Goal: Communication & Community: Answer question/provide support

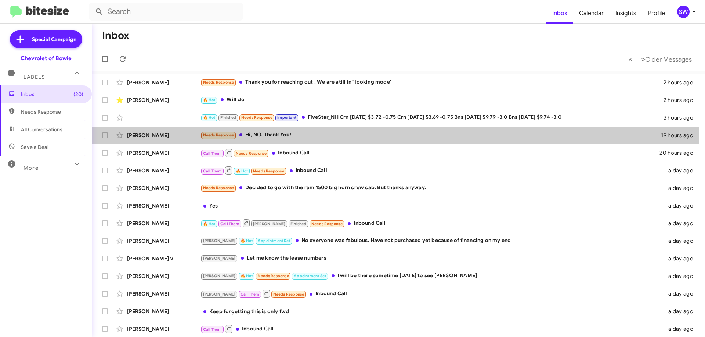
drag, startPoint x: 265, startPoint y: 135, endPoint x: 394, endPoint y: 152, distance: 130.3
click at [267, 135] on div "Needs Response Hi, NO. Thank You!" at bounding box center [430, 135] width 460 height 8
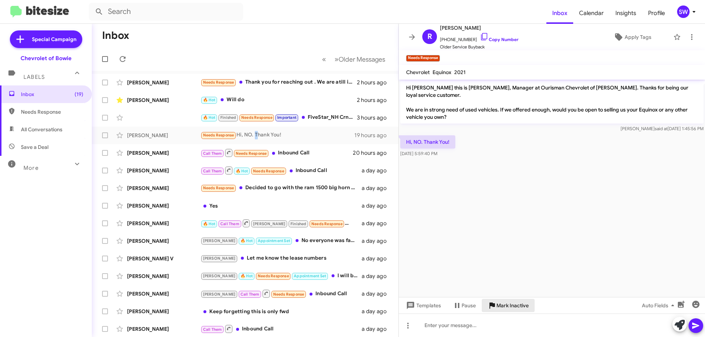
click at [501, 304] on span "Mark Inactive" at bounding box center [512, 305] width 32 height 13
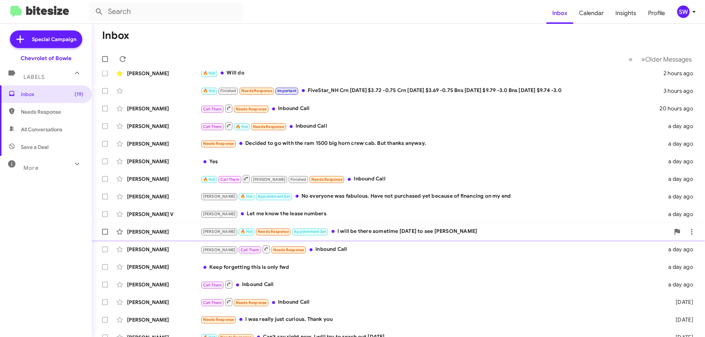
scroll to position [71, 0]
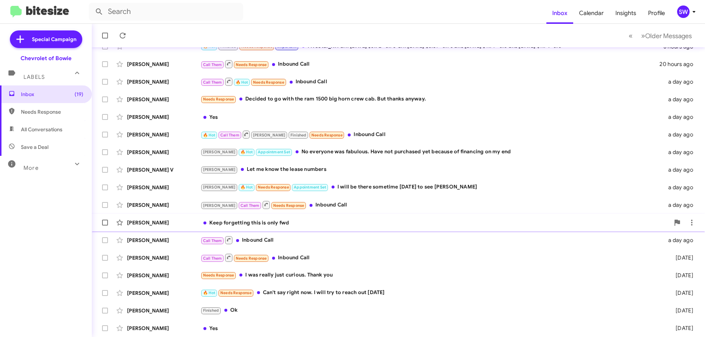
drag, startPoint x: 267, startPoint y: 224, endPoint x: 279, endPoint y: 223, distance: 12.1
click at [269, 224] on div "Keep forgetting this is only fwd" at bounding box center [434, 222] width 469 height 7
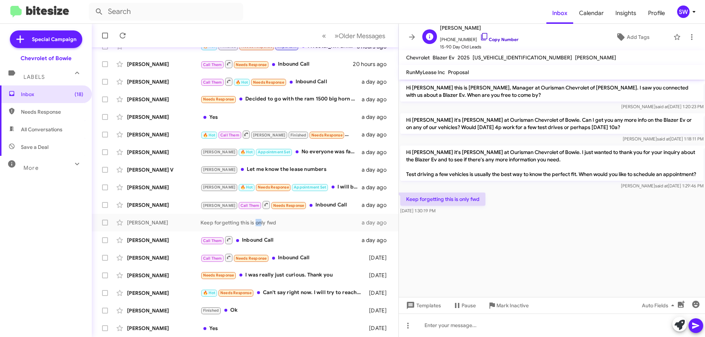
click at [480, 35] on icon at bounding box center [484, 36] width 9 height 9
click at [443, 206] on p "Keep forgetting this is only fwd" at bounding box center [442, 199] width 85 height 13
copy p "Keep forgetting this is only fwd"
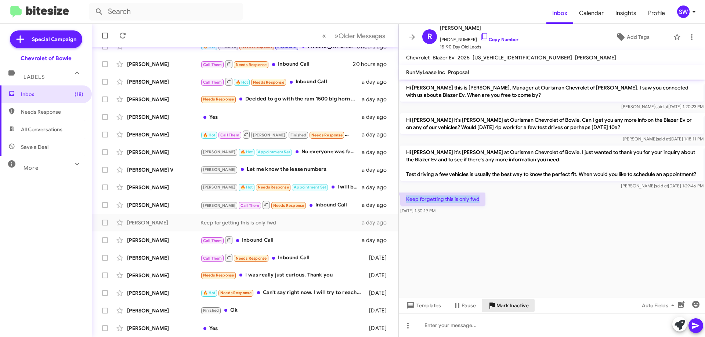
drag, startPoint x: 503, startPoint y: 305, endPoint x: 701, endPoint y: 246, distance: 206.5
click at [510, 303] on span "Mark Inactive" at bounding box center [512, 305] width 32 height 13
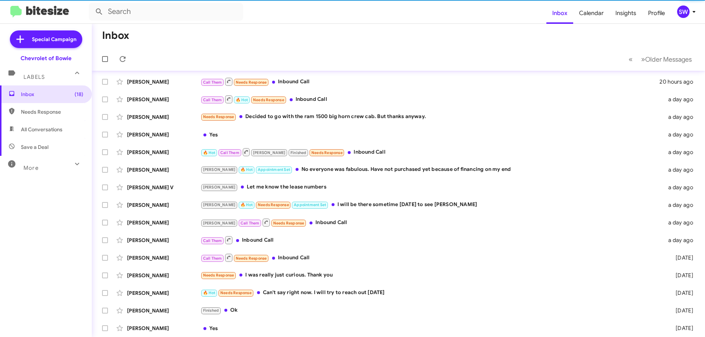
scroll to position [54, 0]
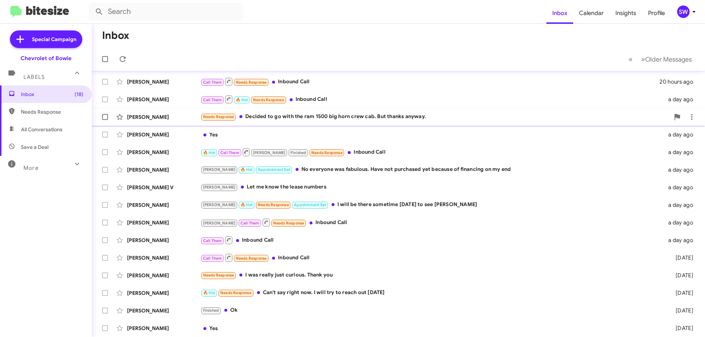
click at [283, 114] on div "Needs Response Decided to go with the ram 1500 big horn crew cab. But thanks an…" at bounding box center [434, 117] width 469 height 8
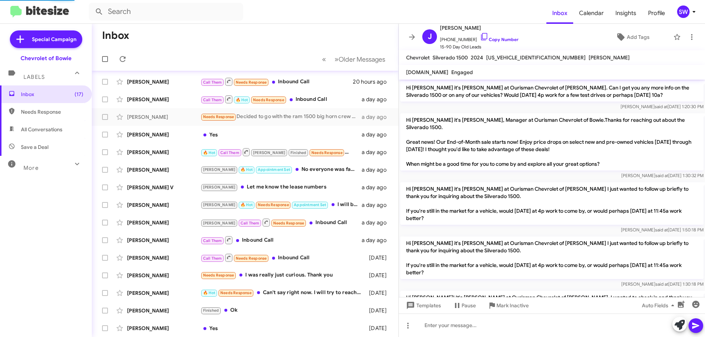
scroll to position [774, 0]
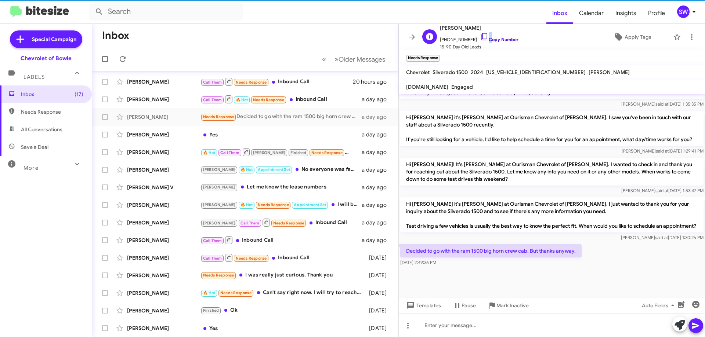
click at [478, 36] on span "+12027486723 Copy Number" at bounding box center [479, 37] width 79 height 11
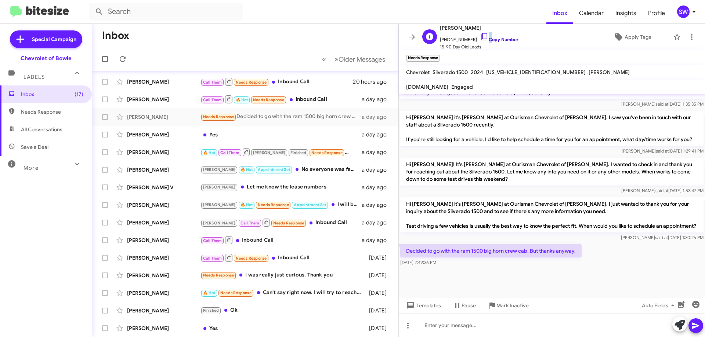
click at [480, 36] on icon at bounding box center [484, 36] width 9 height 9
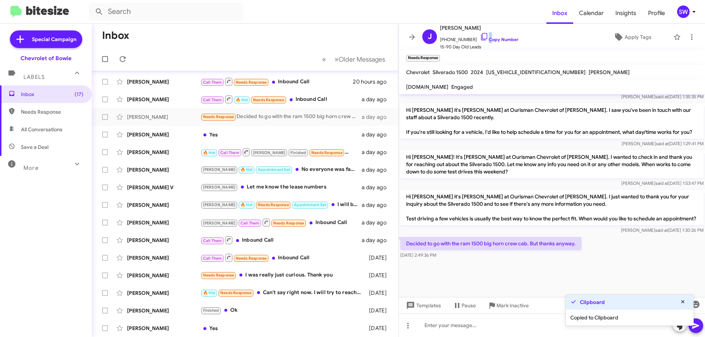
scroll to position [818, 0]
drag, startPoint x: 494, startPoint y: 304, endPoint x: 598, endPoint y: 276, distance: 108.1
click at [497, 304] on span "Mark Inactive" at bounding box center [508, 305] width 41 height 13
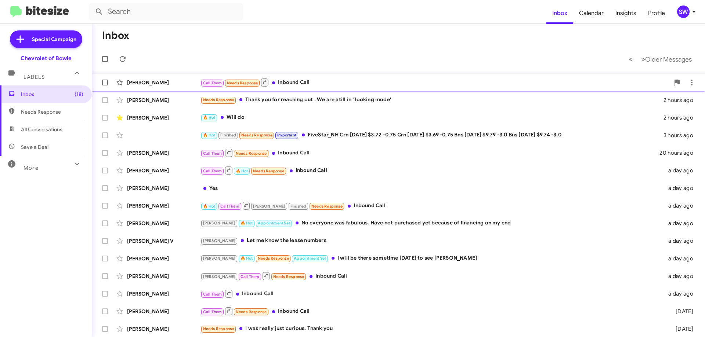
click at [303, 84] on div "Call Them Needs Response Inbound Call" at bounding box center [434, 82] width 469 height 9
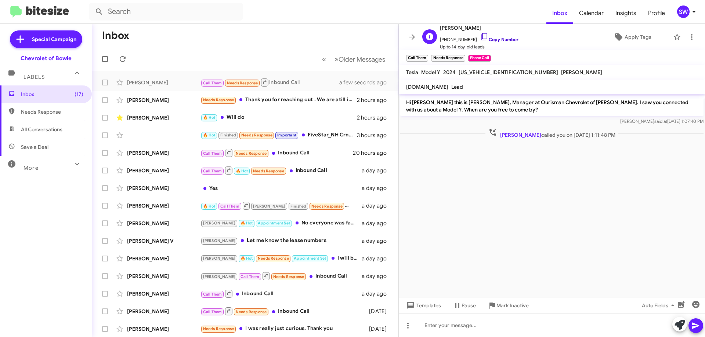
drag, startPoint x: 478, startPoint y: 36, endPoint x: 509, endPoint y: 41, distance: 30.8
click at [480, 36] on icon at bounding box center [484, 36] width 9 height 9
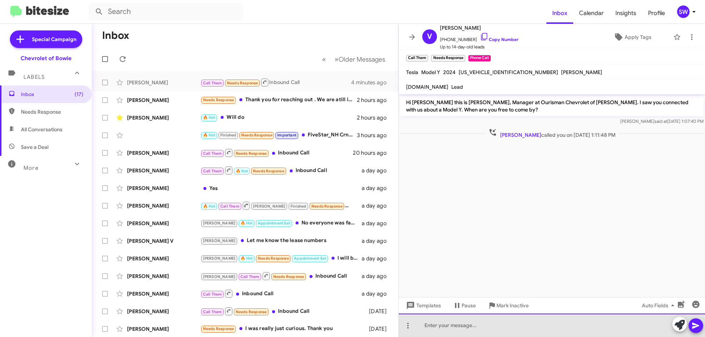
drag, startPoint x: 462, startPoint y: 326, endPoint x: 517, endPoint y: 314, distance: 56.3
click at [462, 326] on div at bounding box center [552, 325] width 306 height 23
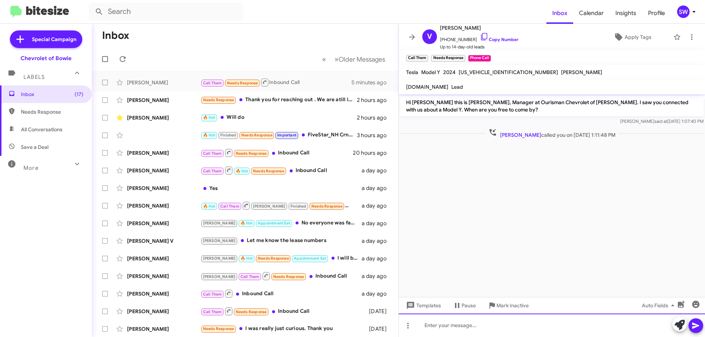
click at [460, 321] on div at bounding box center [552, 325] width 306 height 23
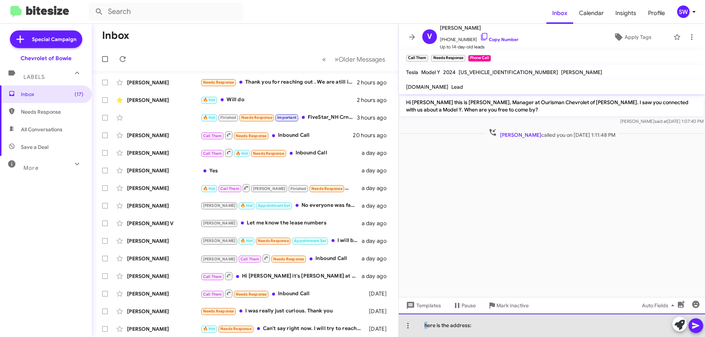
drag, startPoint x: 427, startPoint y: 324, endPoint x: 423, endPoint y: 321, distance: 4.4
click at [424, 323] on div "here is the address:" at bounding box center [552, 325] width 306 height 23
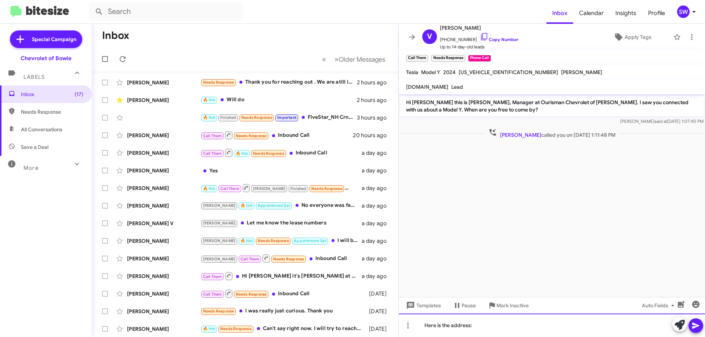
click at [491, 327] on div "Here is the address:" at bounding box center [552, 325] width 306 height 23
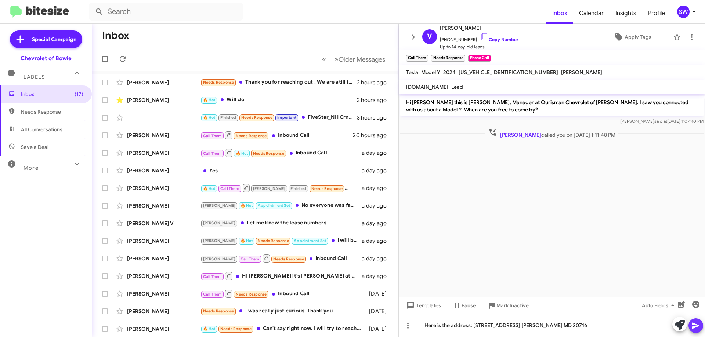
drag, startPoint x: 696, startPoint y: 323, endPoint x: 554, endPoint y: 323, distance: 142.1
click at [696, 323] on icon at bounding box center [695, 326] width 9 height 9
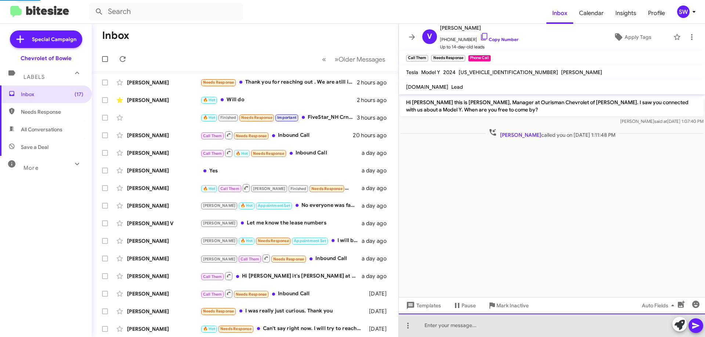
click at [540, 322] on div at bounding box center [552, 325] width 306 height 23
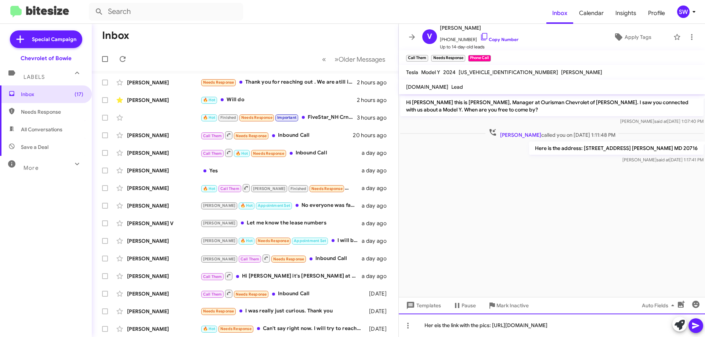
drag, startPoint x: 432, startPoint y: 321, endPoint x: 452, endPoint y: 317, distance: 20.2
click at [433, 321] on div "Her eis the link with the pics: https://www.bowiechevy.com/used/tesla/2024-tesl…" at bounding box center [552, 325] width 306 height 23
click at [435, 317] on div "Her eis the link with the pics: https://www.bowiechevy.com/used/tesla/2024-tesl…" at bounding box center [552, 325] width 306 height 23
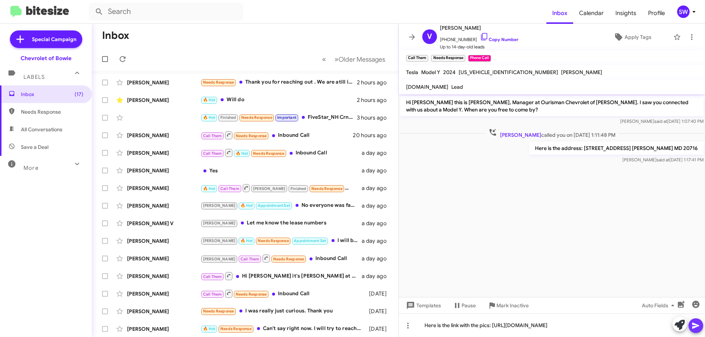
click at [696, 323] on icon at bounding box center [695, 326] width 9 height 9
drag, startPoint x: 268, startPoint y: 80, endPoint x: 368, endPoint y: 88, distance: 100.5
click at [268, 80] on div "Needs Response Thank you for reaching out . We are atill in "looking mode'" at bounding box center [281, 82] width 163 height 8
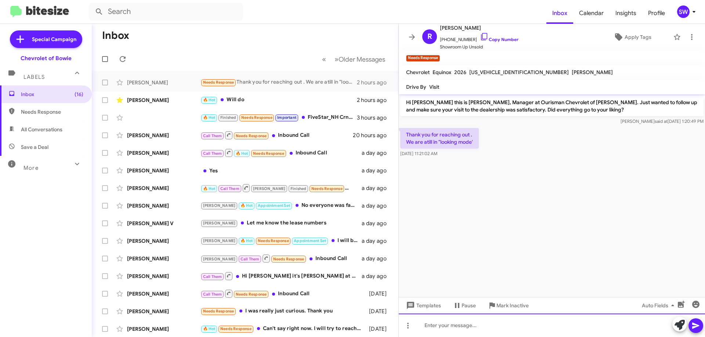
drag, startPoint x: 482, startPoint y: 323, endPoint x: 491, endPoint y: 325, distance: 9.5
click at [481, 323] on div at bounding box center [552, 325] width 306 height 23
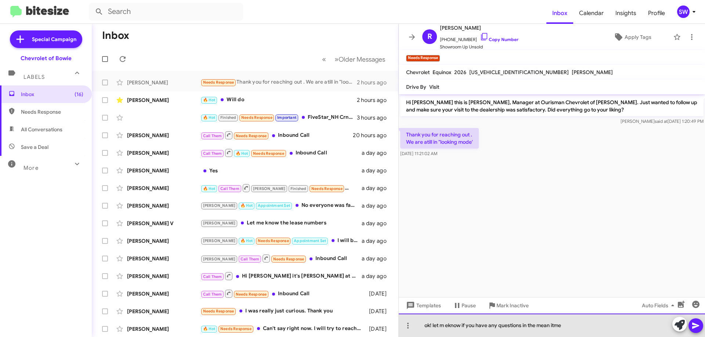
click at [445, 325] on div "ok! let m eknow if you have any questions in the mean itme" at bounding box center [552, 325] width 306 height 23
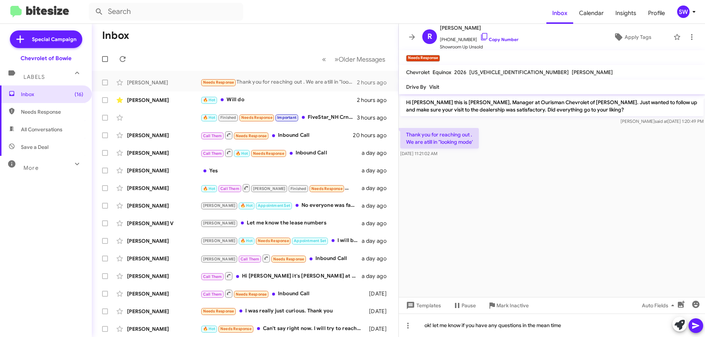
drag, startPoint x: 695, startPoint y: 328, endPoint x: 641, endPoint y: 273, distance: 76.6
click at [696, 326] on icon at bounding box center [695, 326] width 9 height 9
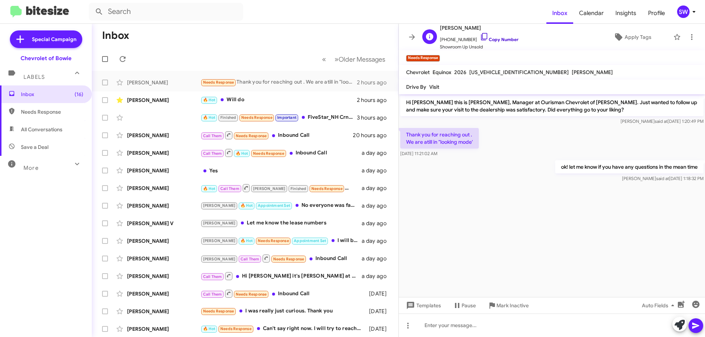
click at [480, 37] on icon at bounding box center [484, 36] width 9 height 9
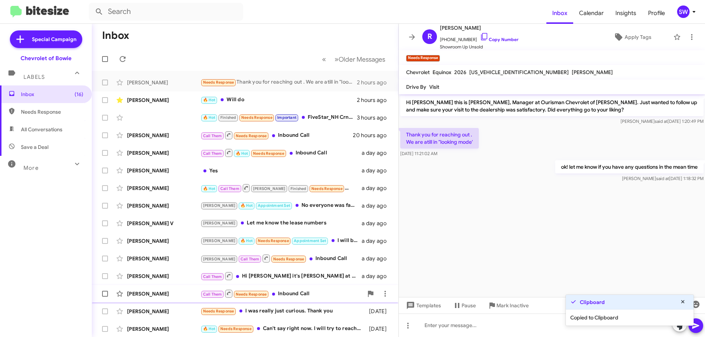
click at [504, 304] on span "Mark Inactive" at bounding box center [512, 305] width 32 height 13
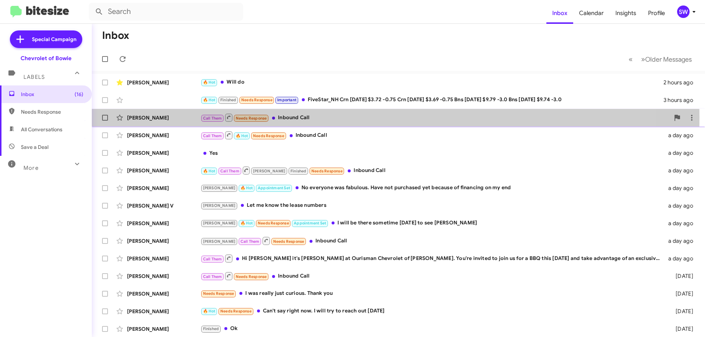
drag, startPoint x: 304, startPoint y: 117, endPoint x: 323, endPoint y: 120, distance: 18.6
click at [305, 116] on div "Call Them Needs Response Inbound Call" at bounding box center [434, 117] width 469 height 9
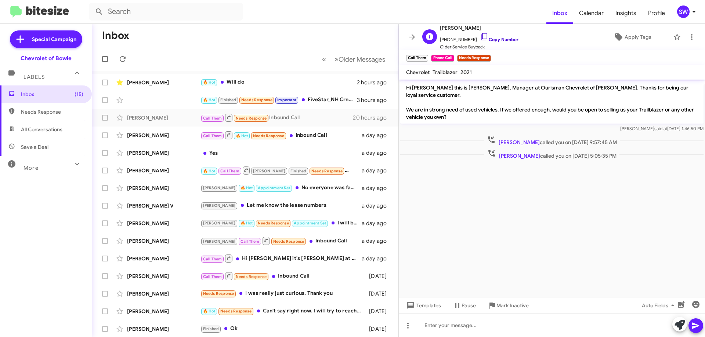
click at [480, 35] on icon at bounding box center [484, 36] width 9 height 9
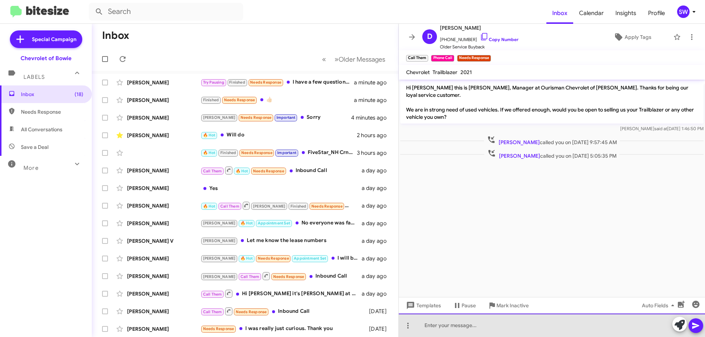
click at [482, 323] on div at bounding box center [552, 325] width 306 height 23
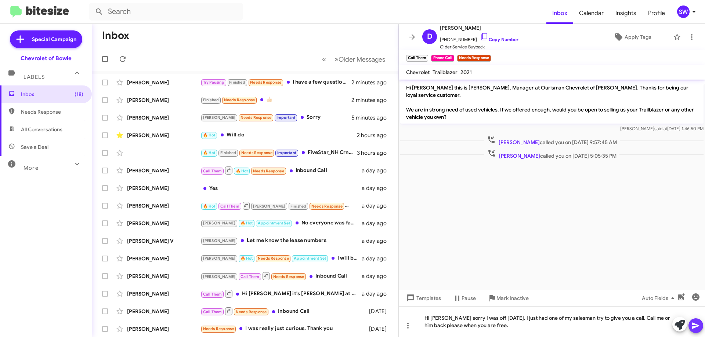
drag, startPoint x: 691, startPoint y: 323, endPoint x: 691, endPoint y: 319, distance: 4.1
click at [692, 323] on button at bounding box center [695, 326] width 15 height 15
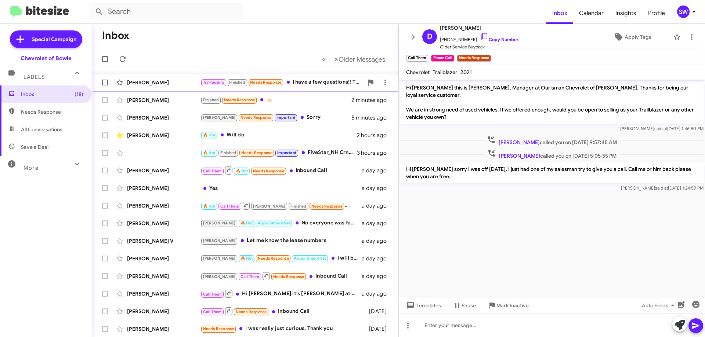
drag, startPoint x: 305, startPoint y: 85, endPoint x: 341, endPoint y: 88, distance: 36.1
click at [305, 85] on div "Try Pausing Finished Needs Response I have a few questions!! The car needs a ne…" at bounding box center [281, 82] width 163 height 8
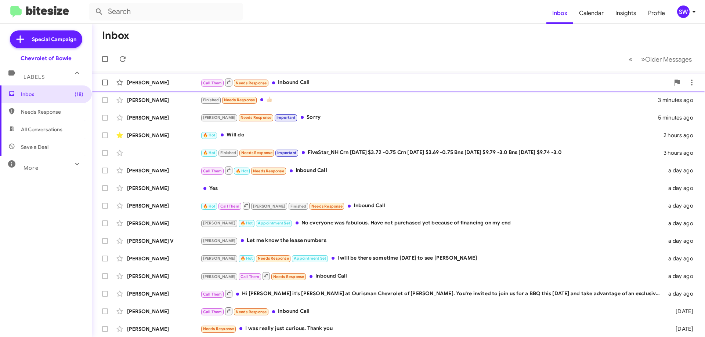
drag, startPoint x: 290, startPoint y: 80, endPoint x: 294, endPoint y: 80, distance: 4.1
click at [292, 80] on div "Call Them Needs Response Inbound Call" at bounding box center [434, 82] width 469 height 9
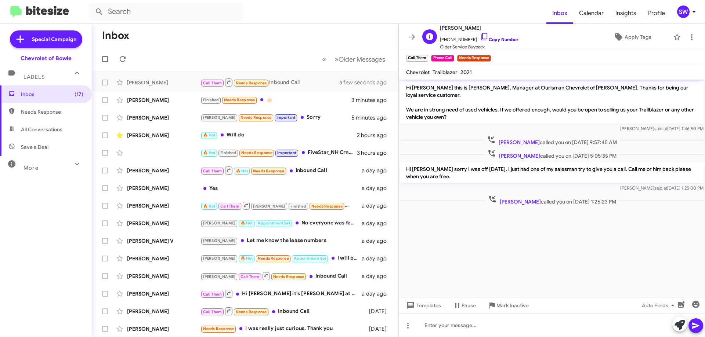
drag, startPoint x: 478, startPoint y: 41, endPoint x: 484, endPoint y: 40, distance: 6.6
click at [480, 40] on icon at bounding box center [484, 36] width 9 height 9
click at [480, 36] on icon at bounding box center [484, 36] width 9 height 9
drag, startPoint x: 674, startPoint y: 37, endPoint x: 673, endPoint y: 46, distance: 8.5
click at [674, 38] on icon at bounding box center [677, 37] width 9 height 9
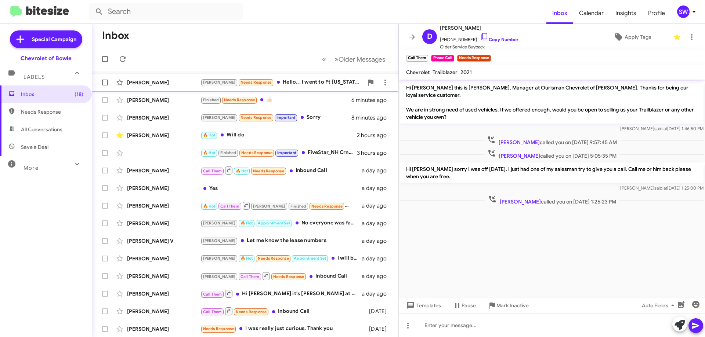
drag, startPoint x: 278, startPoint y: 82, endPoint x: 359, endPoint y: 91, distance: 82.1
click at [278, 82] on div "Brian Needs Response Hello... I went to Ft Washington Chevy and couldn't get fi…" at bounding box center [281, 82] width 163 height 8
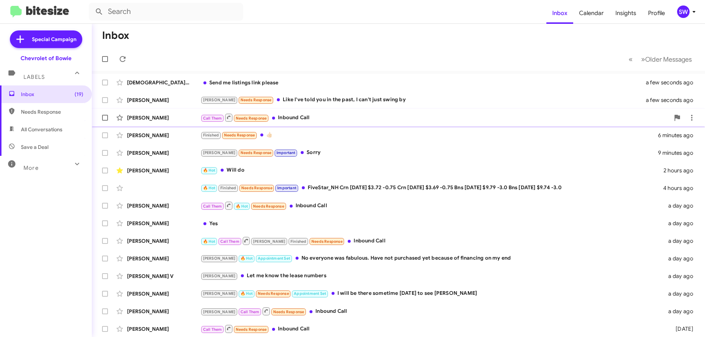
click at [332, 112] on div "[PERSON_NAME] Call Them Needs Response Inbound Call a few seconds ago" at bounding box center [398, 118] width 601 height 15
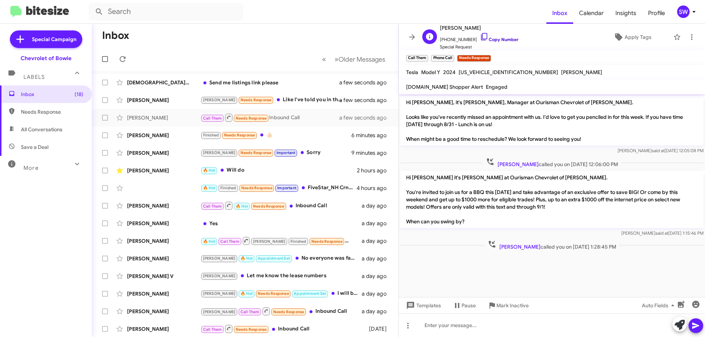
click at [480, 36] on icon at bounding box center [484, 36] width 9 height 9
click at [242, 82] on div "Send me listings link please" at bounding box center [281, 82] width 163 height 7
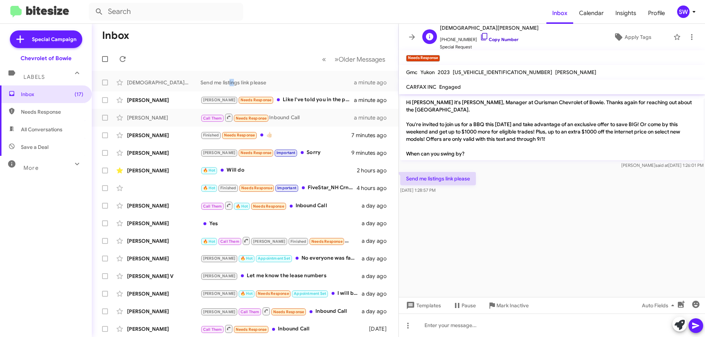
click at [480, 35] on icon at bounding box center [484, 36] width 9 height 9
click at [483, 69] on span "[US_VEHICLE_IDENTIFICATION_NUMBER]" at bounding box center [502, 72] width 99 height 7
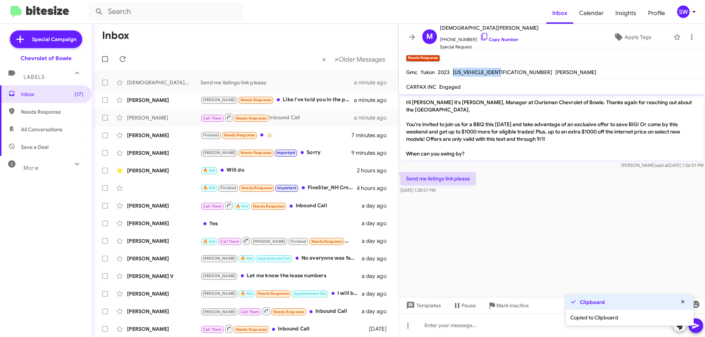
click at [483, 69] on span "1GKS2AKDXPR124456" at bounding box center [502, 72] width 99 height 7
copy span "1GKS2AKDXPR124456"
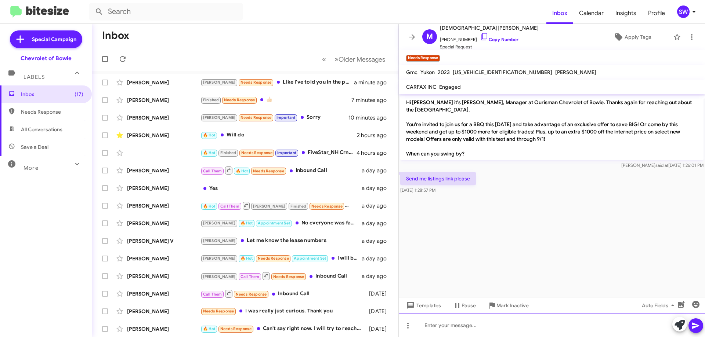
paste div
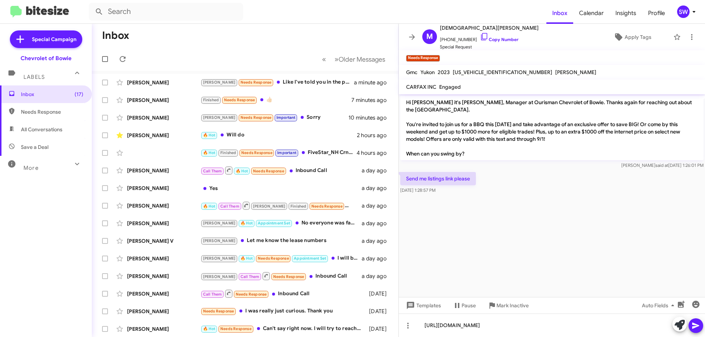
drag, startPoint x: 695, startPoint y: 326, endPoint x: 695, endPoint y: 322, distance: 4.8
click at [695, 325] on icon at bounding box center [695, 326] width 7 height 6
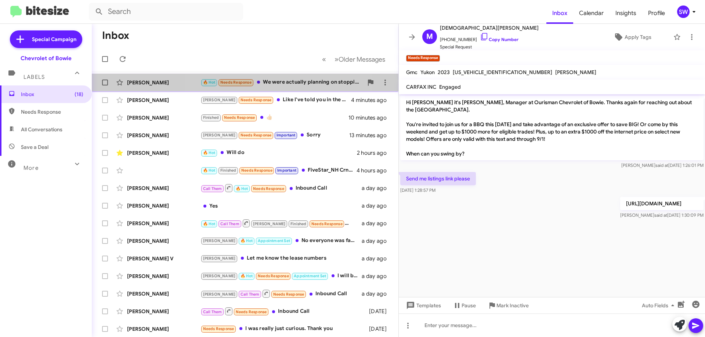
drag, startPoint x: 271, startPoint y: 83, endPoint x: 276, endPoint y: 82, distance: 4.4
click at [272, 83] on div "🔥 Hot Needs Response We were actually planning on stopping by on Monday." at bounding box center [281, 82] width 163 height 8
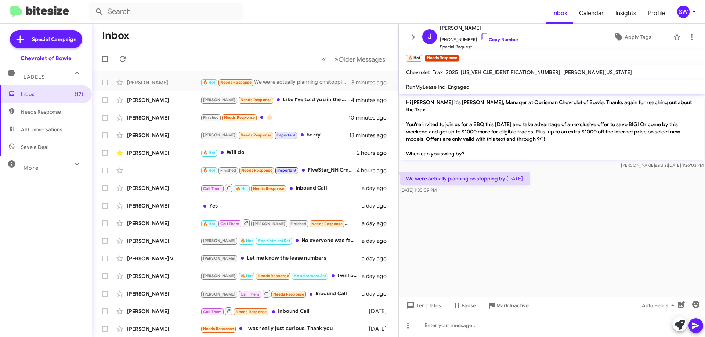
click at [461, 329] on div at bounding box center [552, 325] width 306 height 23
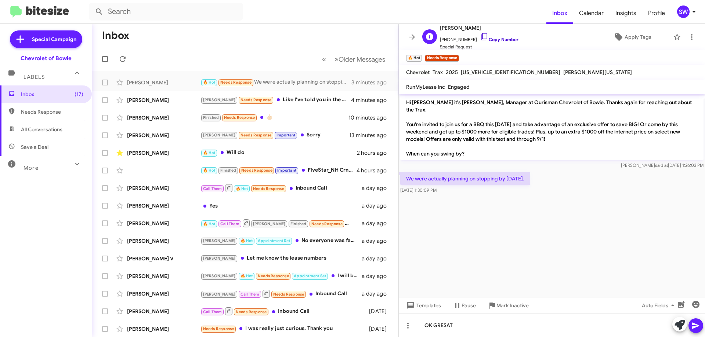
drag, startPoint x: 474, startPoint y: 34, endPoint x: 479, endPoint y: 35, distance: 4.9
click at [481, 34] on icon at bounding box center [484, 36] width 6 height 7
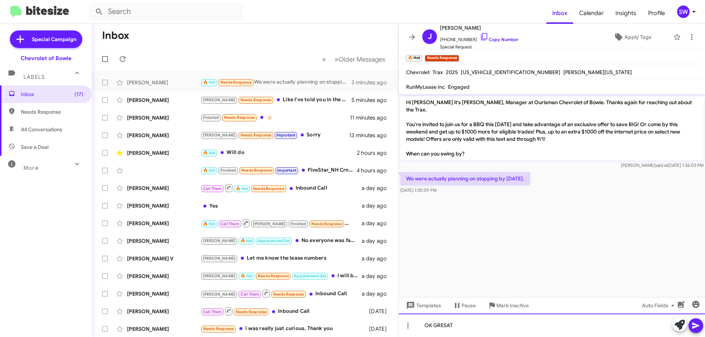
click at [518, 329] on div "OK GRESAT" at bounding box center [552, 325] width 306 height 23
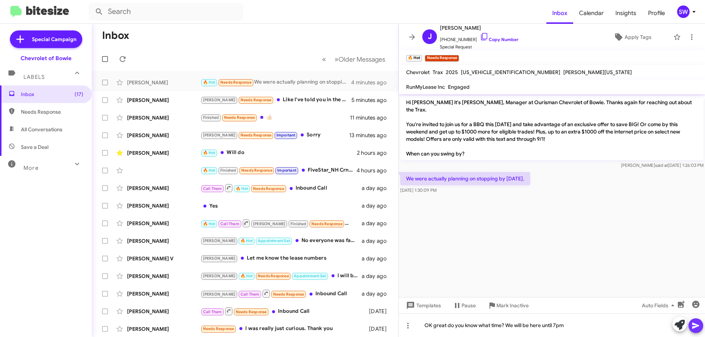
click at [700, 328] on button at bounding box center [695, 326] width 15 height 15
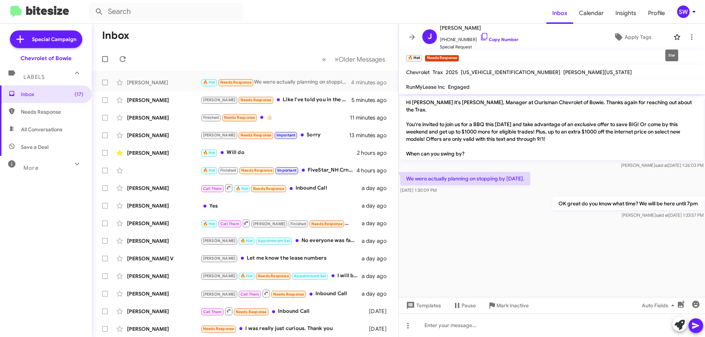
drag, startPoint x: 670, startPoint y: 36, endPoint x: 695, endPoint y: 43, distance: 25.0
click at [673, 37] on icon at bounding box center [677, 37] width 9 height 9
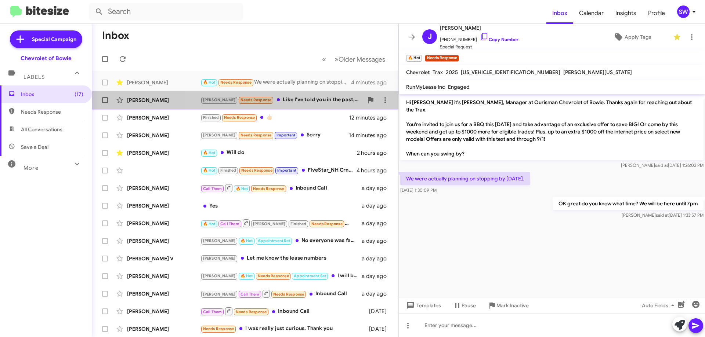
drag, startPoint x: 302, startPoint y: 101, endPoint x: 309, endPoint y: 105, distance: 7.4
click at [302, 102] on div "Brian Needs Response Like I've told you in the past, I can't just swing by" at bounding box center [281, 100] width 163 height 8
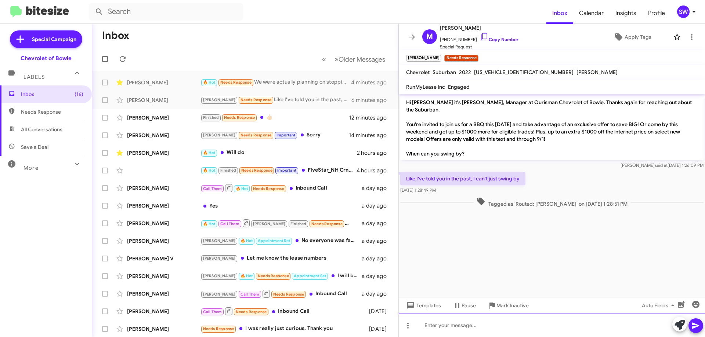
click at [477, 327] on div at bounding box center [552, 325] width 306 height 23
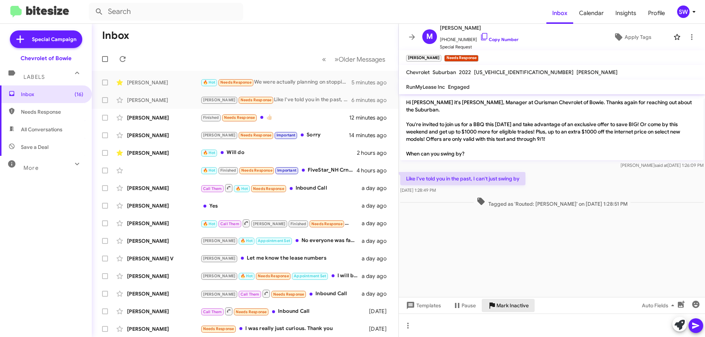
drag, startPoint x: 513, startPoint y: 304, endPoint x: 512, endPoint y: 308, distance: 3.7
click at [512, 307] on span "Mark Inactive" at bounding box center [512, 305] width 32 height 13
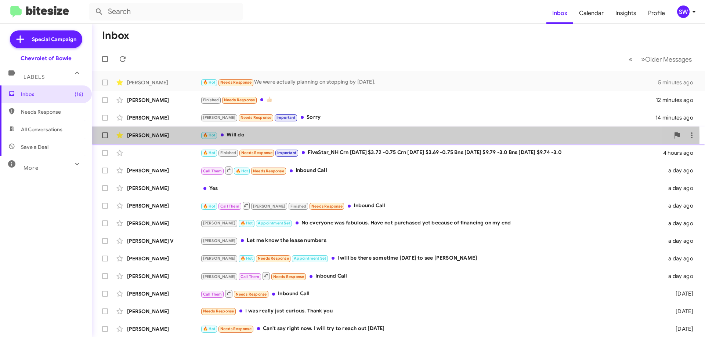
drag, startPoint x: 261, startPoint y: 138, endPoint x: 327, endPoint y: 135, distance: 66.9
click at [261, 137] on div "🔥 Hot Will do" at bounding box center [434, 135] width 469 height 8
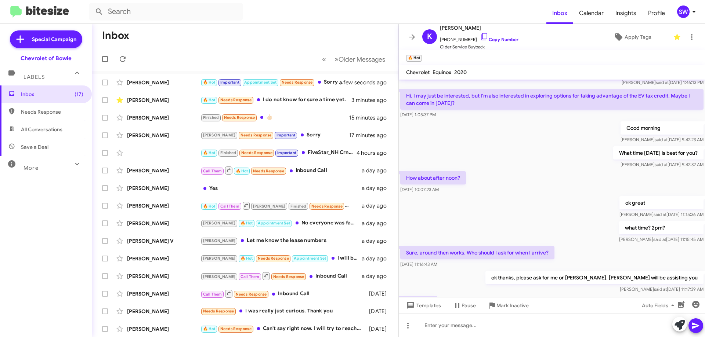
scroll to position [87, 0]
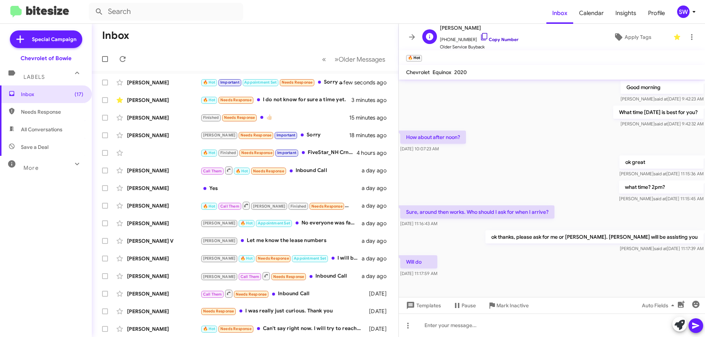
click at [480, 37] on icon at bounding box center [484, 36] width 9 height 9
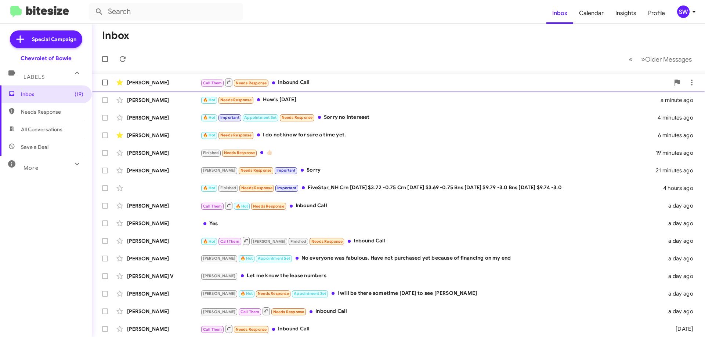
click at [284, 83] on div "Call Them Needs Response Inbound Call" at bounding box center [434, 82] width 469 height 9
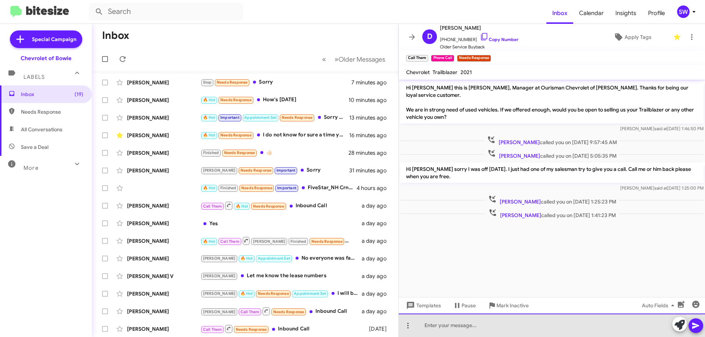
drag, startPoint x: 464, startPoint y: 327, endPoint x: 455, endPoint y: 325, distance: 9.9
click at [465, 327] on div at bounding box center [552, 325] width 306 height 23
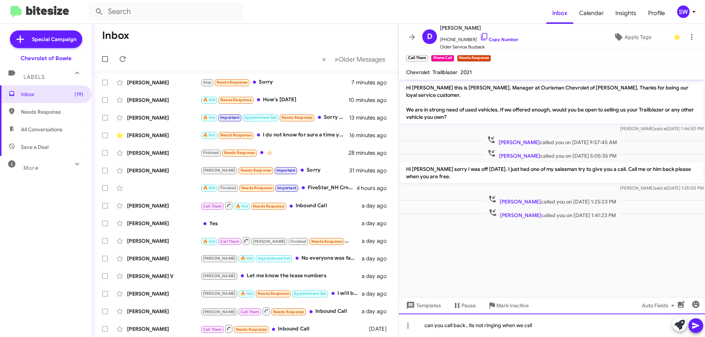
click at [530, 329] on div "can you call back , its not ringing when we csll" at bounding box center [552, 325] width 306 height 23
drag, startPoint x: 531, startPoint y: 325, endPoint x: 534, endPoint y: 323, distance: 3.8
click at [502, 321] on div "can you call back , its not ringing when we csll" at bounding box center [552, 325] width 306 height 23
drag, startPoint x: 530, startPoint y: 327, endPoint x: 533, endPoint y: 337, distance: 10.6
click at [531, 328] on div "can you call back , its not ringing when we csll" at bounding box center [552, 325] width 306 height 23
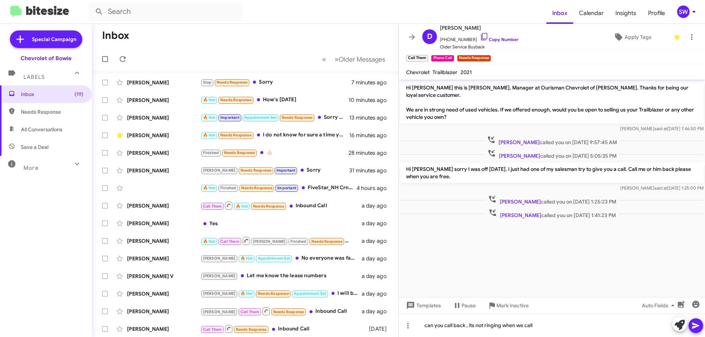
click at [697, 327] on icon at bounding box center [695, 326] width 9 height 9
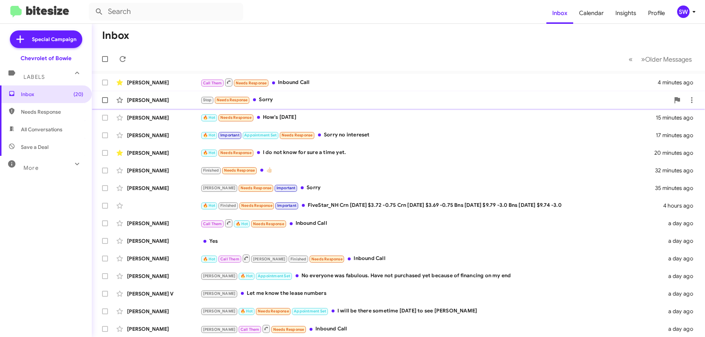
click at [272, 101] on div "Stop Needs Response Sorry" at bounding box center [434, 100] width 469 height 8
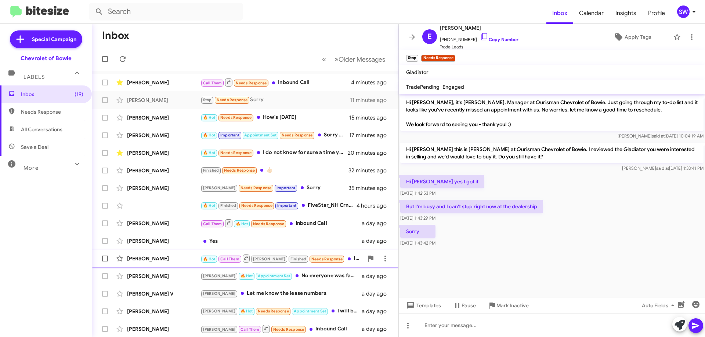
drag, startPoint x: 501, startPoint y: 307, endPoint x: 448, endPoint y: 250, distance: 77.9
click at [501, 303] on span "Mark Inactive" at bounding box center [512, 305] width 32 height 13
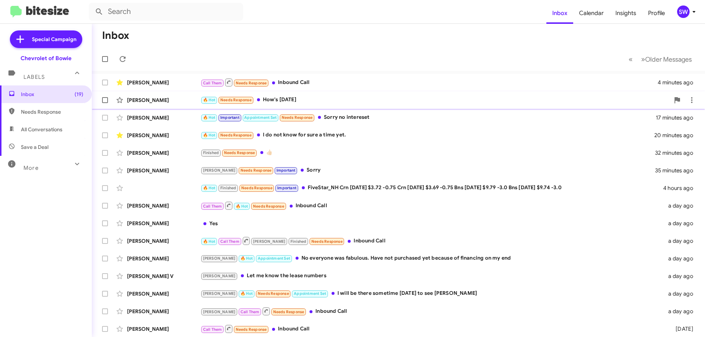
drag, startPoint x: 274, startPoint y: 102, endPoint x: 286, endPoint y: 100, distance: 12.7
click at [276, 102] on div "🔥 Hot Needs Response How's [DATE]" at bounding box center [434, 100] width 469 height 8
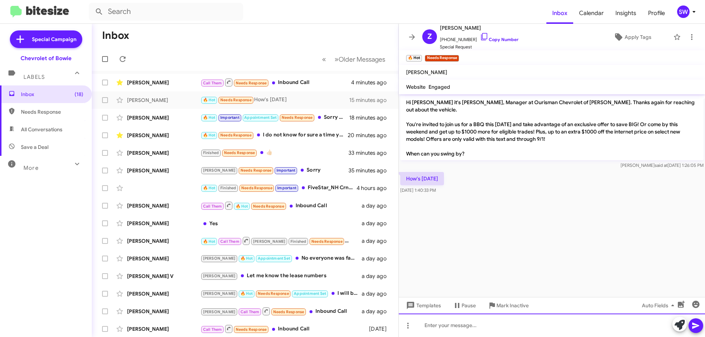
click at [478, 330] on div at bounding box center [552, 325] width 306 height 23
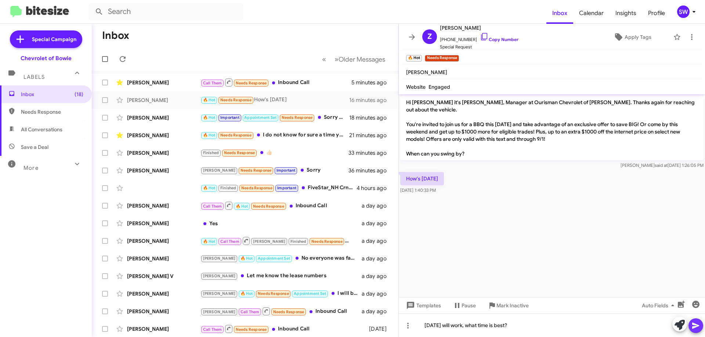
click at [699, 327] on icon at bounding box center [695, 326] width 9 height 9
drag, startPoint x: 672, startPoint y: 37, endPoint x: 654, endPoint y: 44, distance: 19.2
click at [673, 37] on icon at bounding box center [677, 37] width 9 height 9
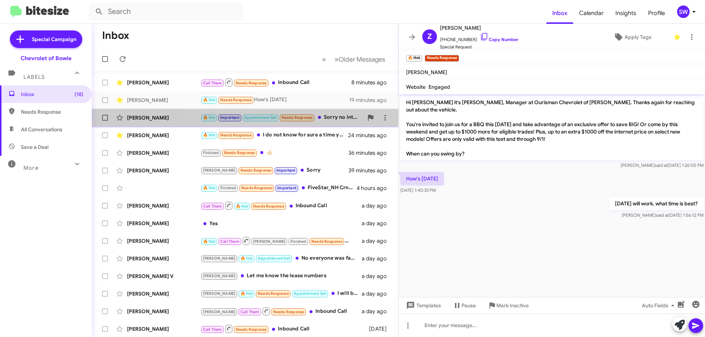
drag, startPoint x: 331, startPoint y: 111, endPoint x: 318, endPoint y: 161, distance: 51.5
click at [331, 112] on div "[PERSON_NAME] 🔥 Hot Important Appointment Set Needs Response Sorry no intereset…" at bounding box center [245, 118] width 295 height 15
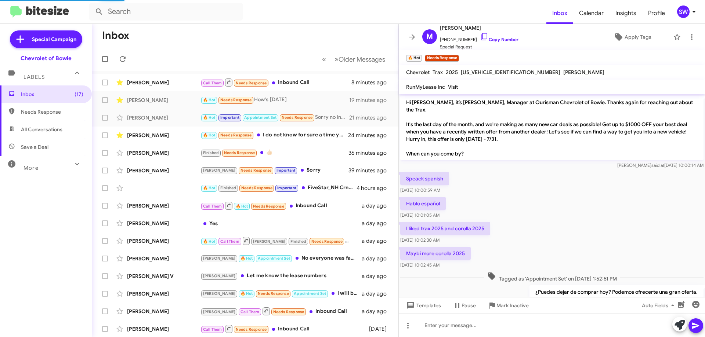
scroll to position [369, 0]
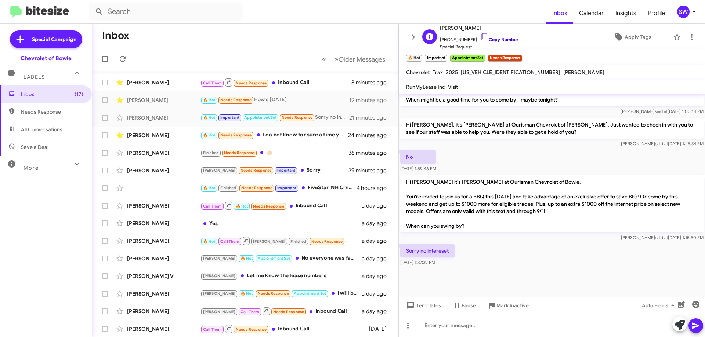
click at [480, 37] on icon at bounding box center [484, 36] width 9 height 9
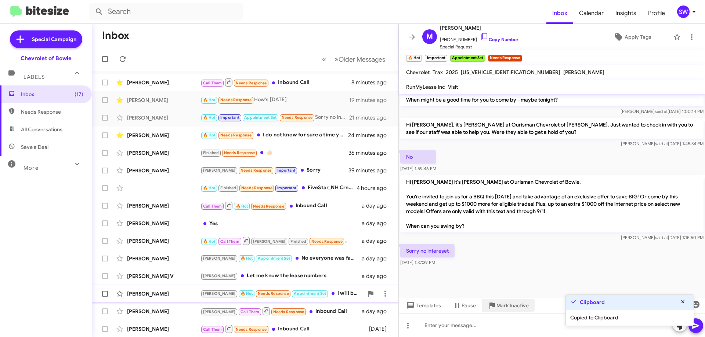
drag, startPoint x: 505, startPoint y: 304, endPoint x: 521, endPoint y: 288, distance: 22.6
click at [505, 302] on span "Mark Inactive" at bounding box center [512, 305] width 32 height 13
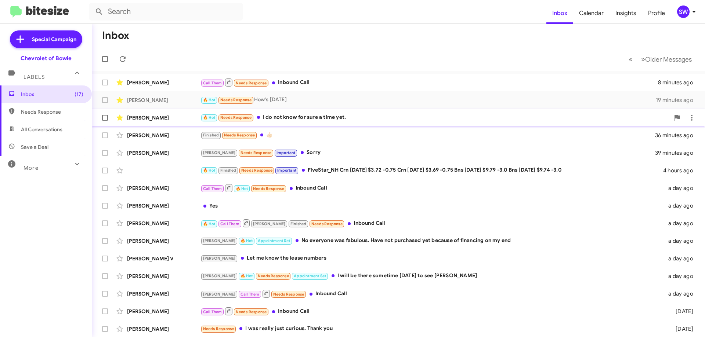
drag, startPoint x: 311, startPoint y: 115, endPoint x: 366, endPoint y: 126, distance: 56.2
click at [313, 115] on div "🔥 Hot Needs Response I do not know for sure a time yet." at bounding box center [434, 117] width 469 height 8
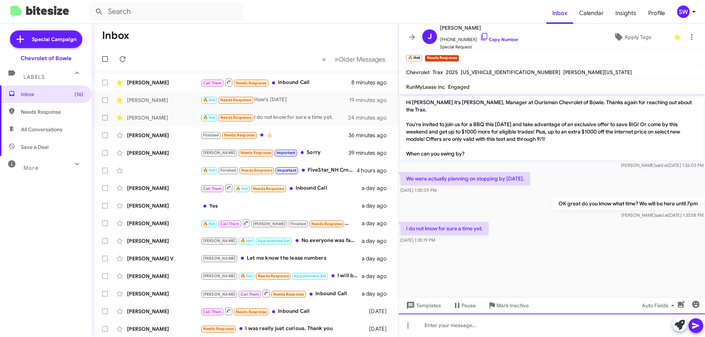
click at [503, 324] on div at bounding box center [552, 325] width 306 height 23
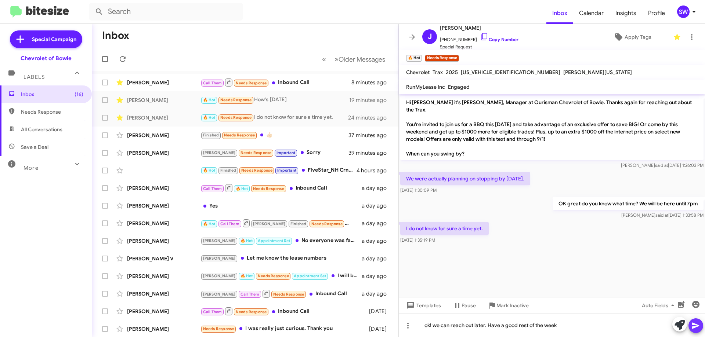
drag, startPoint x: 696, startPoint y: 327, endPoint x: 623, endPoint y: 306, distance: 76.4
click at [696, 327] on icon at bounding box center [695, 326] width 7 height 6
drag, startPoint x: 475, startPoint y: 35, endPoint x: 505, endPoint y: 43, distance: 30.4
click at [480, 35] on icon at bounding box center [484, 36] width 9 height 9
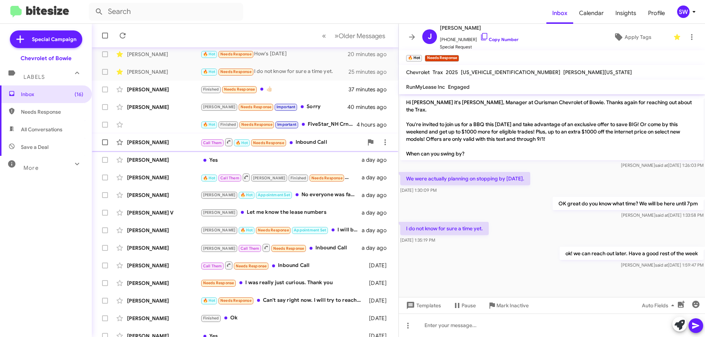
scroll to position [54, 0]
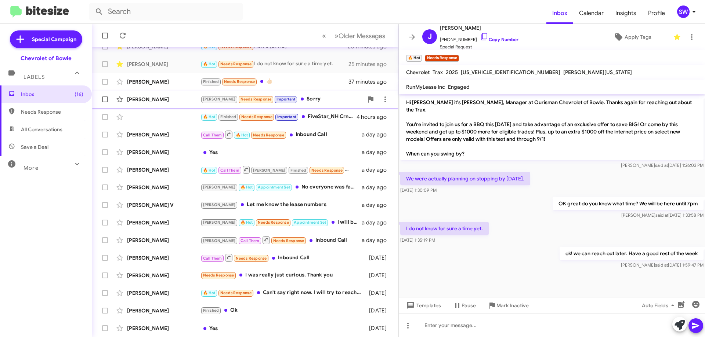
click at [289, 99] on div "[PERSON_NAME] Needs Response Important Sorry" at bounding box center [281, 99] width 163 height 8
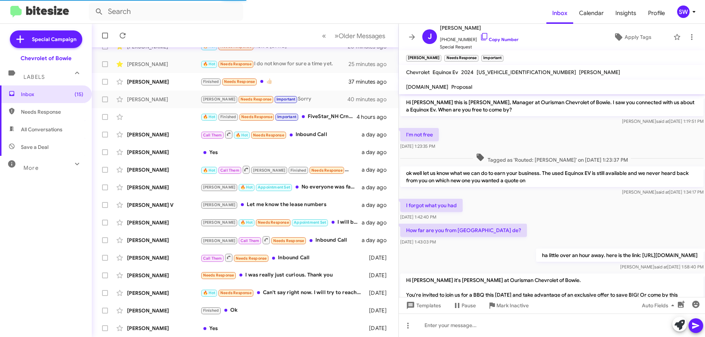
scroll to position [93, 0]
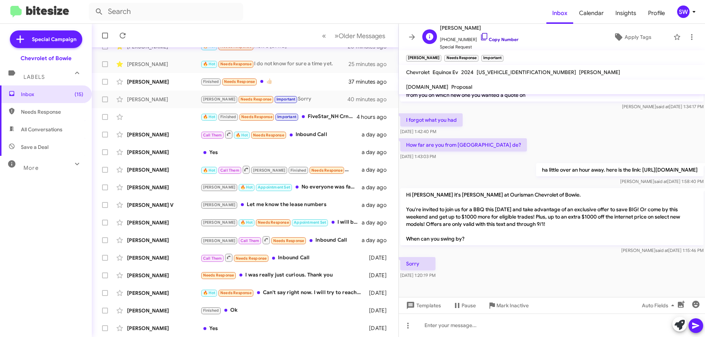
click at [480, 38] on icon at bounding box center [484, 36] width 9 height 9
drag, startPoint x: 500, startPoint y: 308, endPoint x: 499, endPoint y: 300, distance: 7.4
click at [500, 307] on span "Mark Inactive" at bounding box center [512, 305] width 32 height 13
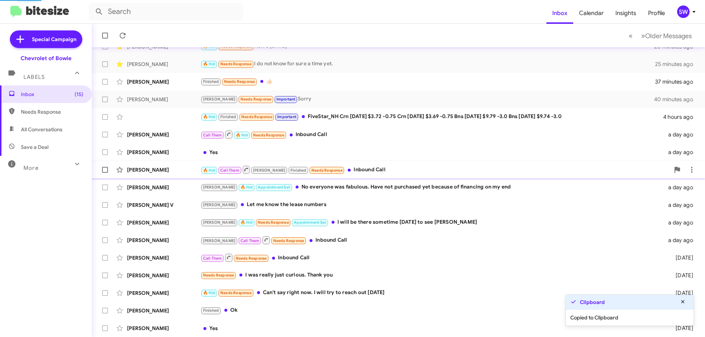
scroll to position [36, 0]
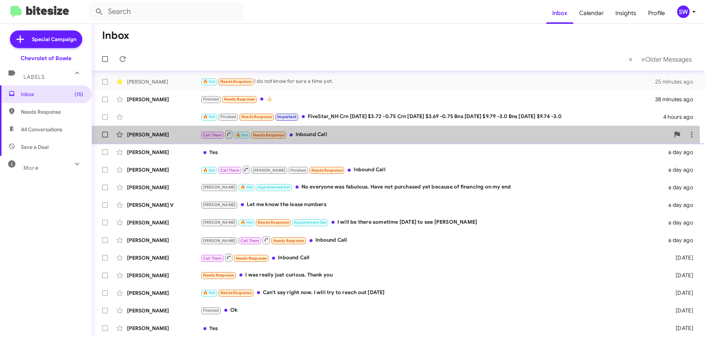
click at [315, 139] on div "Call Them 🔥 Hot Needs Response Inbound Call" at bounding box center [434, 134] width 469 height 9
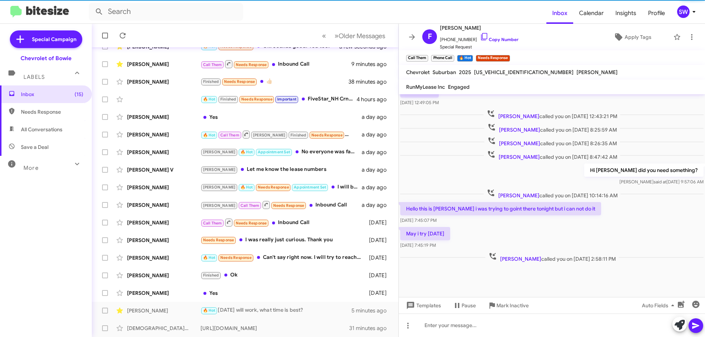
scroll to position [71, 0]
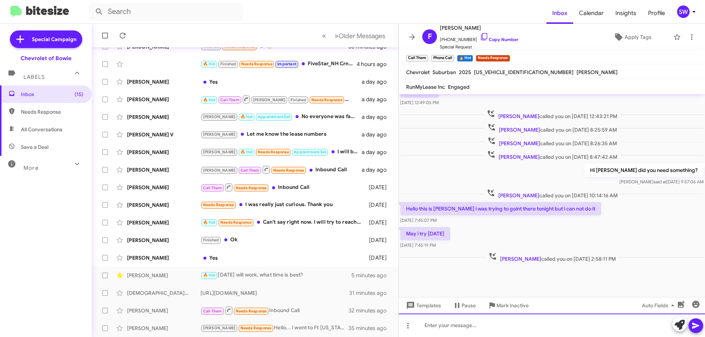
click at [465, 327] on div at bounding box center [552, 325] width 306 height 23
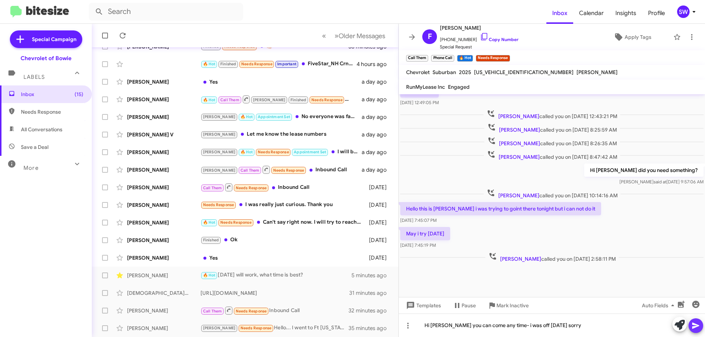
drag, startPoint x: 696, startPoint y: 330, endPoint x: 685, endPoint y: 320, distance: 15.3
click at [695, 328] on icon at bounding box center [695, 326] width 9 height 9
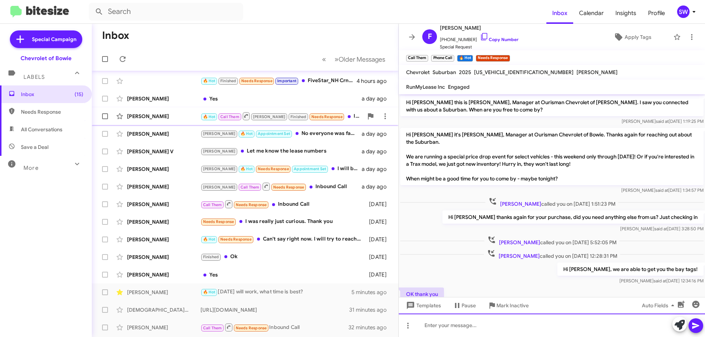
scroll to position [15, 0]
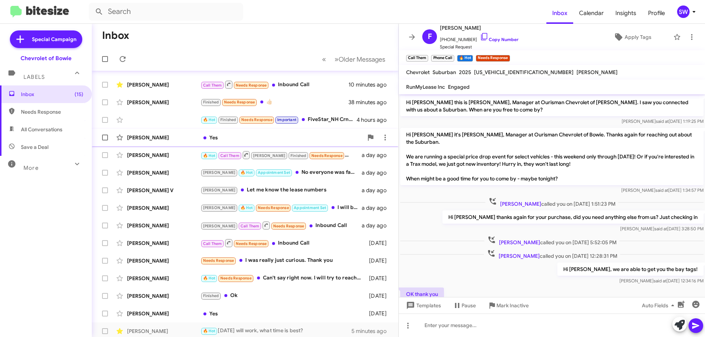
click at [240, 138] on div "Yes" at bounding box center [281, 137] width 163 height 7
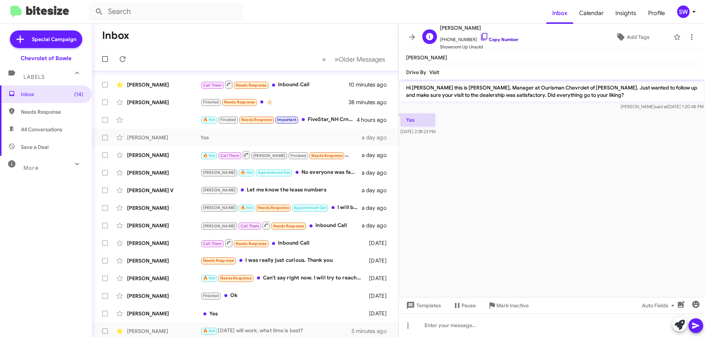
click at [480, 37] on icon at bounding box center [484, 36] width 9 height 9
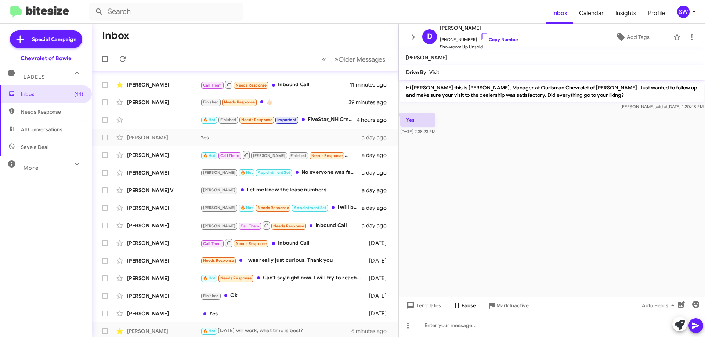
drag, startPoint x: 453, startPoint y: 320, endPoint x: 453, endPoint y: 306, distance: 14.3
click at [454, 319] on div at bounding box center [552, 325] width 306 height 23
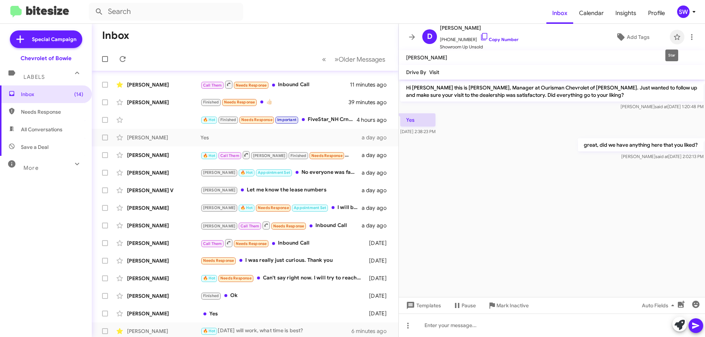
drag, startPoint x: 672, startPoint y: 36, endPoint x: 616, endPoint y: 63, distance: 62.2
click at [673, 37] on icon at bounding box center [677, 37] width 9 height 9
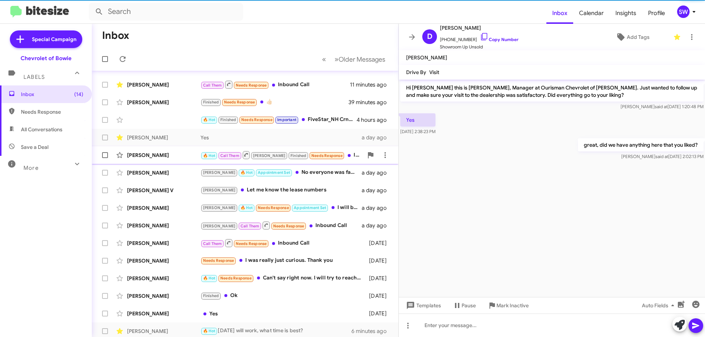
drag, startPoint x: 334, startPoint y: 155, endPoint x: 387, endPoint y: 162, distance: 53.3
click at [335, 155] on div "🔥 Hot Call Them [PERSON_NAME] Finished Needs Response Inbound Call" at bounding box center [281, 155] width 163 height 9
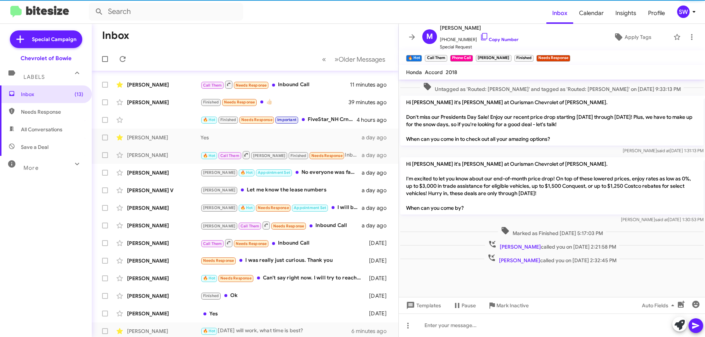
scroll to position [436, 0]
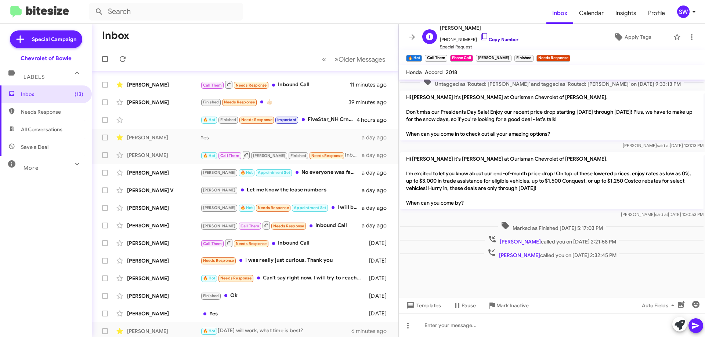
click at [480, 35] on icon at bounding box center [484, 36] width 9 height 9
drag, startPoint x: 506, startPoint y: 305, endPoint x: 517, endPoint y: 303, distance: 10.4
click at [507, 304] on span "Mark Inactive" at bounding box center [512, 305] width 32 height 13
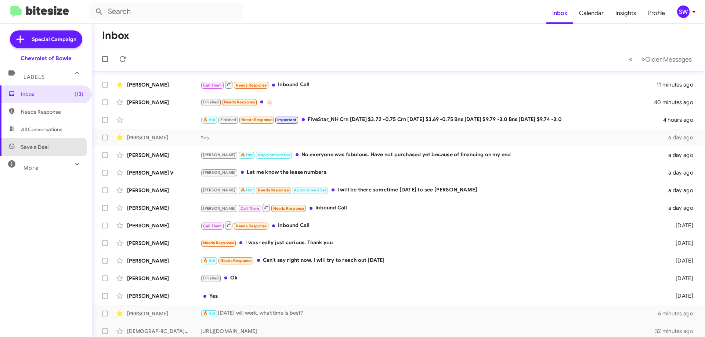
click at [33, 148] on span "Save a Deal" at bounding box center [35, 147] width 28 height 7
type input "in:not-interested"
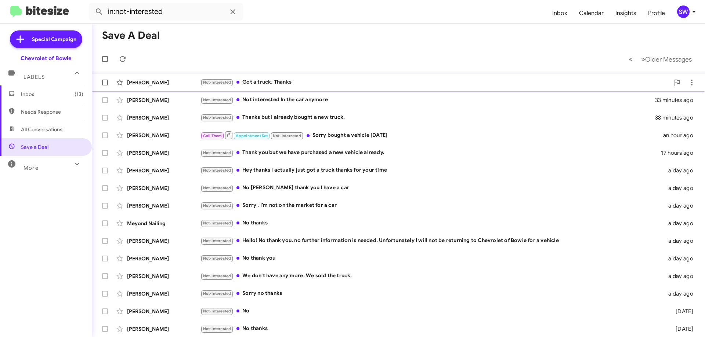
click at [263, 82] on div "Not-Interested Got a truck. Thanks" at bounding box center [434, 82] width 469 height 8
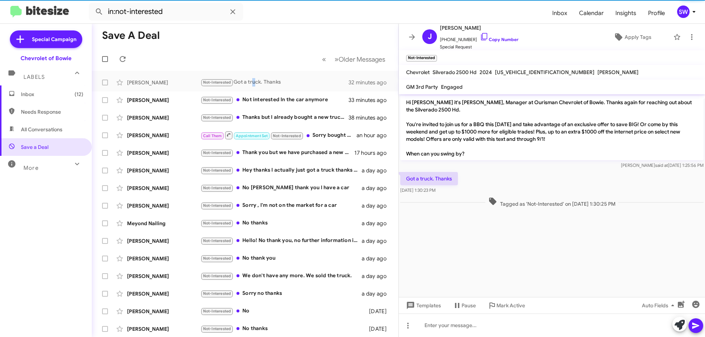
drag, startPoint x: 479, startPoint y: 36, endPoint x: 493, endPoint y: 53, distance: 21.9
click at [480, 36] on icon at bounding box center [484, 36] width 9 height 9
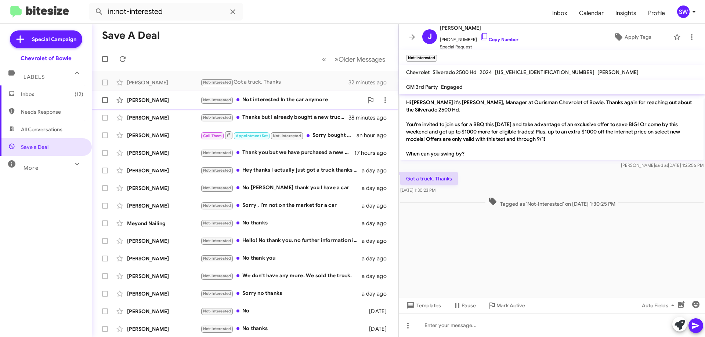
click at [267, 101] on div "Not-Interested Not interested In the car anymore" at bounding box center [281, 100] width 163 height 8
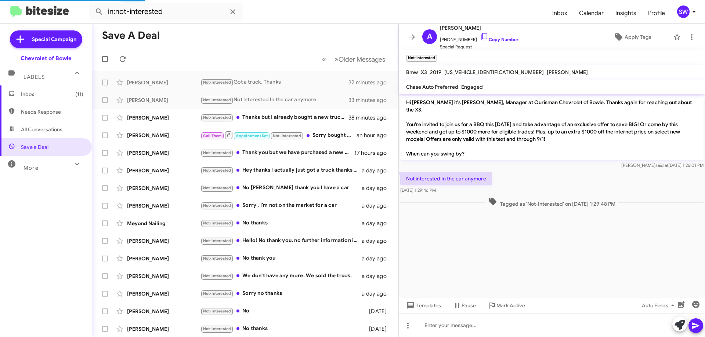
drag, startPoint x: 479, startPoint y: 37, endPoint x: 522, endPoint y: 59, distance: 48.1
click at [480, 37] on icon at bounding box center [484, 36] width 9 height 9
click at [268, 116] on div "Not-Interested Thanks but I already bought a new truck." at bounding box center [281, 117] width 163 height 8
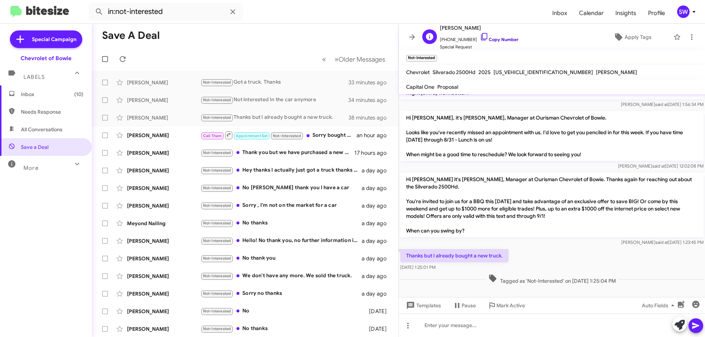
click at [480, 34] on icon at bounding box center [484, 36] width 9 height 9
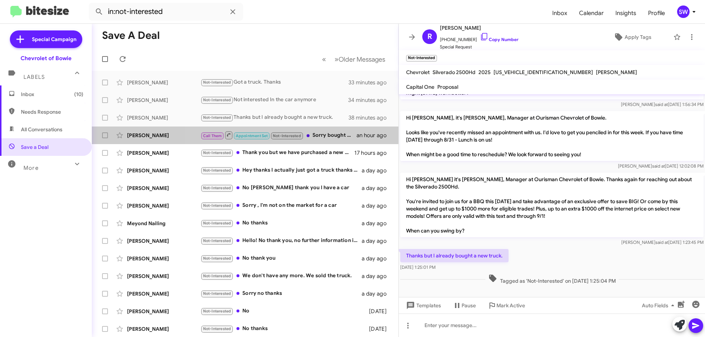
drag, startPoint x: 325, startPoint y: 135, endPoint x: 421, endPoint y: 152, distance: 97.7
click at [325, 135] on div "Call Them Appointment Set Not-Interested Sorry bought a vehicle [DATE]" at bounding box center [278, 135] width 156 height 9
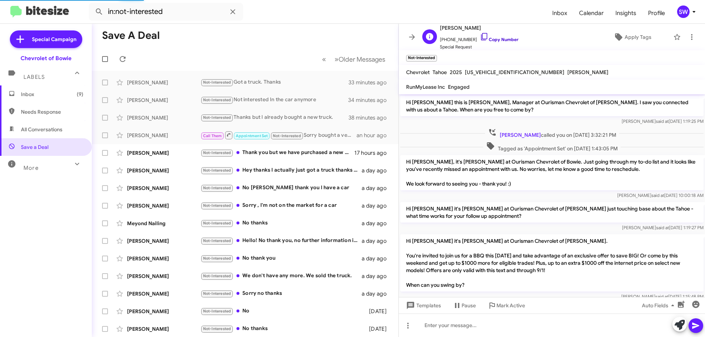
drag, startPoint x: 477, startPoint y: 38, endPoint x: 489, endPoint y: 39, distance: 12.9
click at [480, 38] on icon at bounding box center [484, 36] width 9 height 9
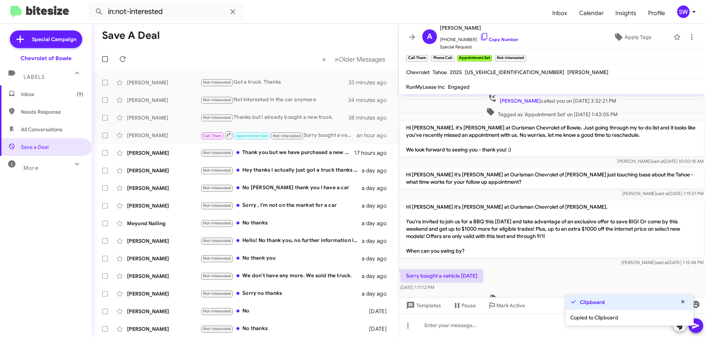
scroll to position [58, 0]
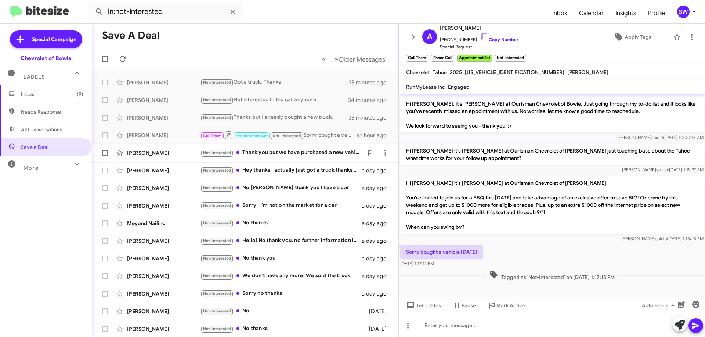
click at [261, 152] on div "Not-Interested Thank you but we have purchased a new vehicle already." at bounding box center [281, 153] width 163 height 8
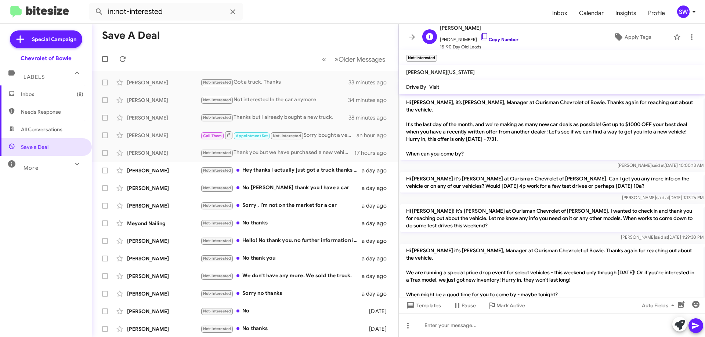
click at [480, 37] on icon at bounding box center [484, 36] width 9 height 9
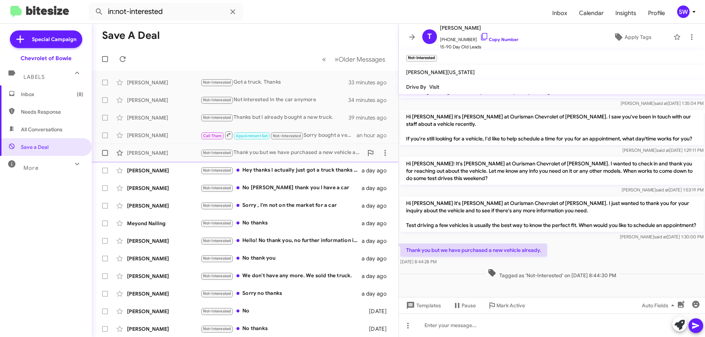
drag, startPoint x: 254, startPoint y: 169, endPoint x: 314, endPoint y: 161, distance: 60.4
click at [256, 169] on div "Not-Interested Hey thanks I actually just got a truck thanks for your time" at bounding box center [280, 170] width 161 height 8
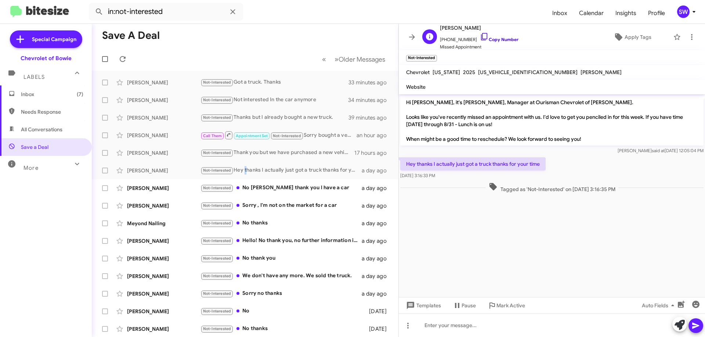
click at [480, 36] on icon at bounding box center [484, 36] width 9 height 9
click at [274, 191] on div "Not-Interested No [PERSON_NAME] thank you l have a car" at bounding box center [281, 188] width 163 height 8
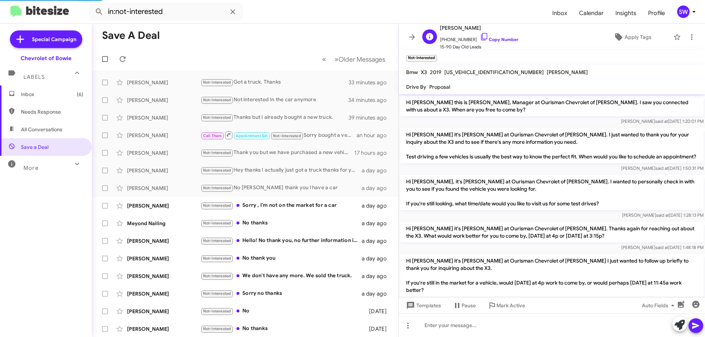
scroll to position [376, 0]
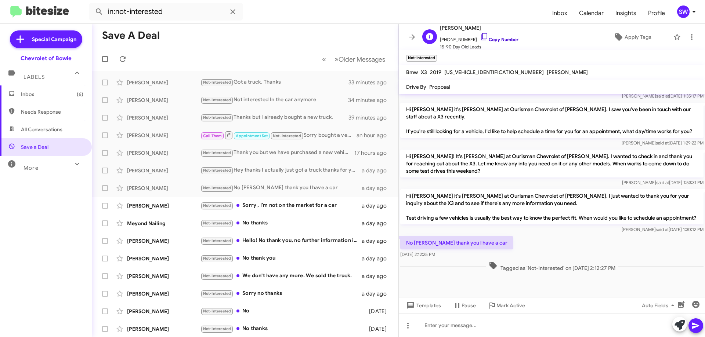
click at [480, 35] on icon at bounding box center [484, 36] width 9 height 9
click at [268, 205] on div "Not-Interested Sorry , I'm not on the market for a car" at bounding box center [281, 206] width 163 height 8
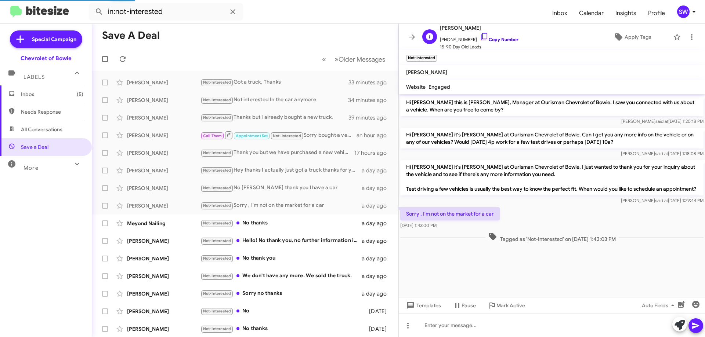
click at [480, 36] on icon at bounding box center [484, 36] width 9 height 9
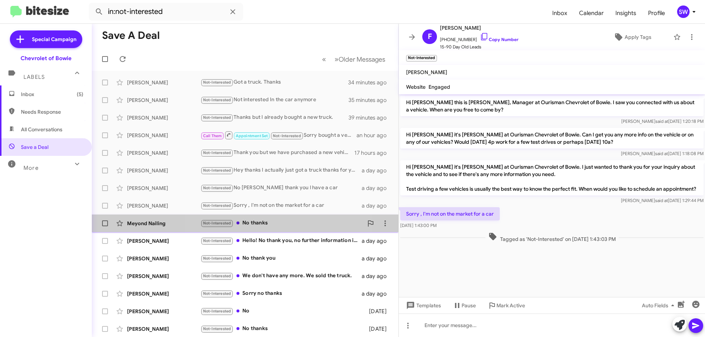
click at [268, 223] on div "Not-Interested No thanks" at bounding box center [281, 223] width 163 height 8
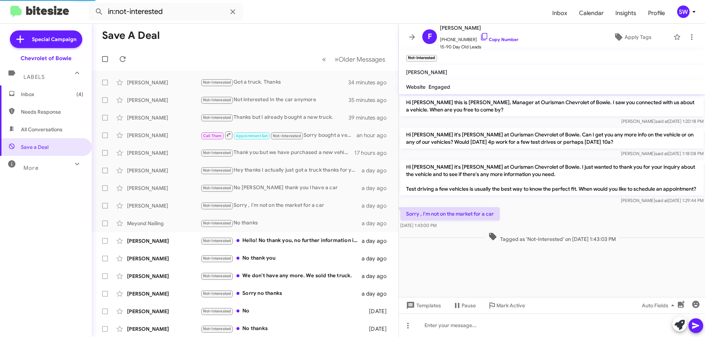
scroll to position [132, 0]
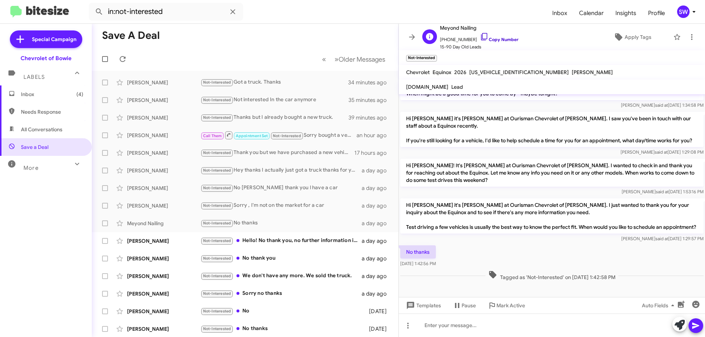
click at [480, 34] on icon at bounding box center [484, 36] width 9 height 9
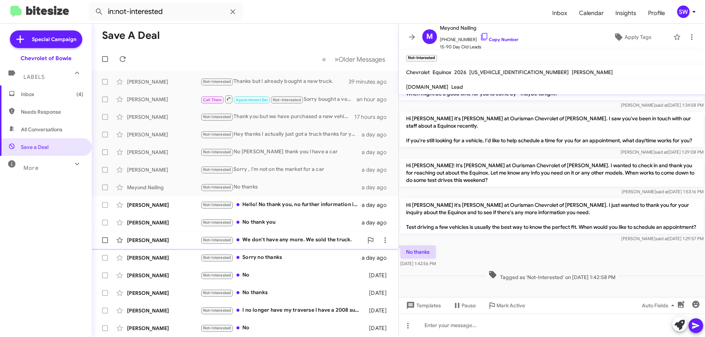
scroll to position [89, 0]
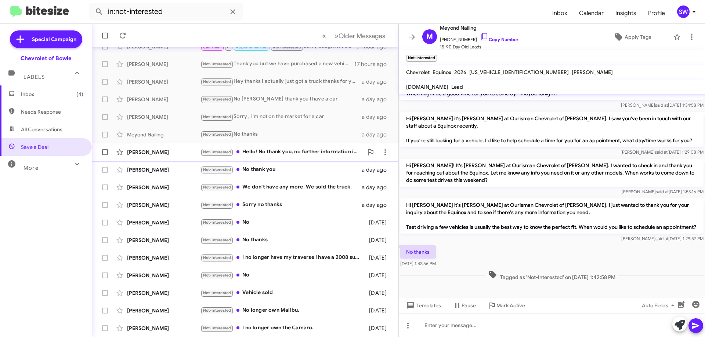
drag, startPoint x: 268, startPoint y: 149, endPoint x: 279, endPoint y: 149, distance: 11.0
click at [269, 150] on div "Not-Interested Hello! No thank you, no further information is needed. Unfortuna…" at bounding box center [281, 152] width 163 height 8
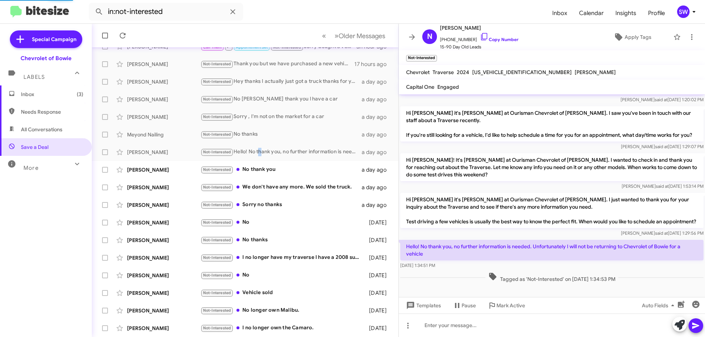
scroll to position [69, 0]
drag, startPoint x: 478, startPoint y: 37, endPoint x: 482, endPoint y: 53, distance: 16.3
click at [480, 37] on icon at bounding box center [484, 36] width 9 height 9
drag, startPoint x: 261, startPoint y: 170, endPoint x: 295, endPoint y: 164, distance: 34.6
click at [265, 167] on div "Not-Interested No thank you" at bounding box center [281, 170] width 163 height 8
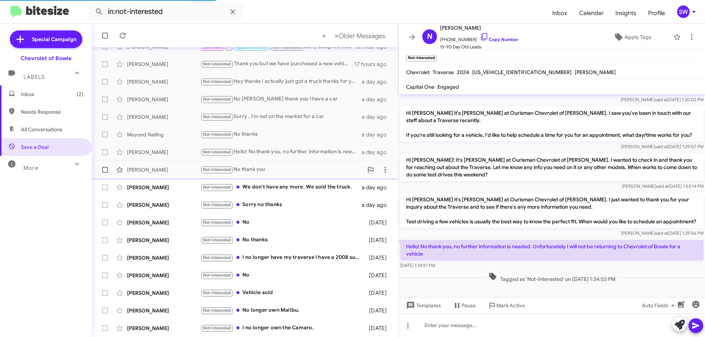
click at [276, 169] on div "Not-Interested No thank you" at bounding box center [281, 170] width 163 height 8
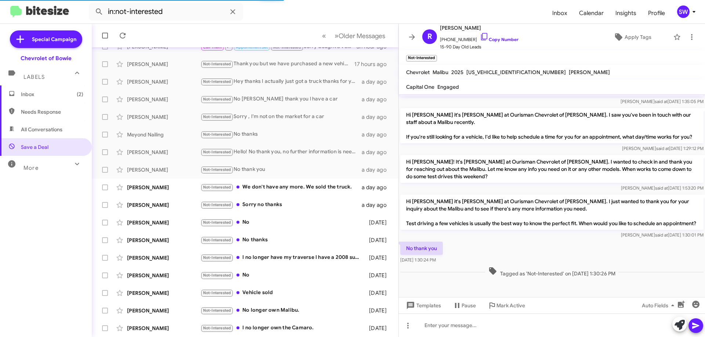
scroll to position [222, 0]
click at [480, 35] on icon at bounding box center [484, 36] width 9 height 9
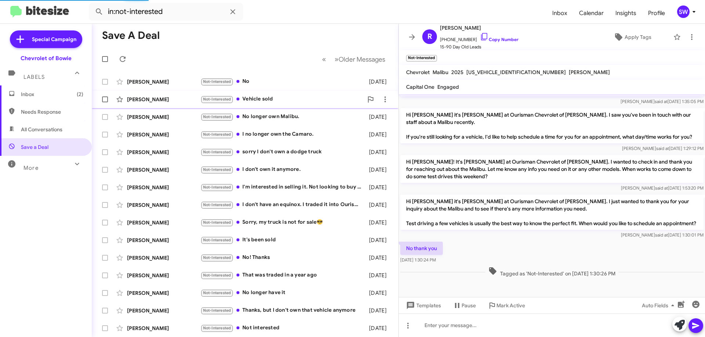
scroll to position [0, 0]
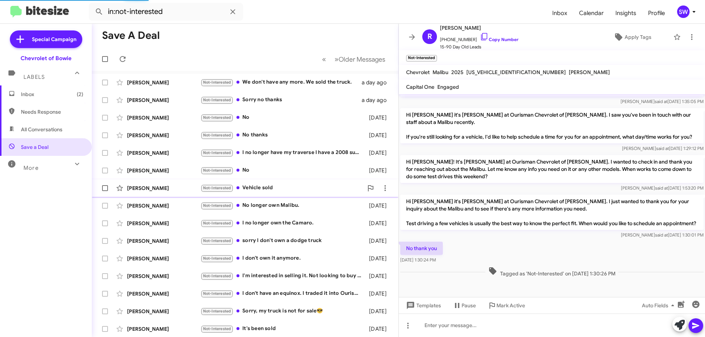
drag, startPoint x: 271, startPoint y: 186, endPoint x: 294, endPoint y: 185, distance: 23.5
click at [271, 187] on div "Not-Interested Vehicle sold" at bounding box center [281, 188] width 163 height 8
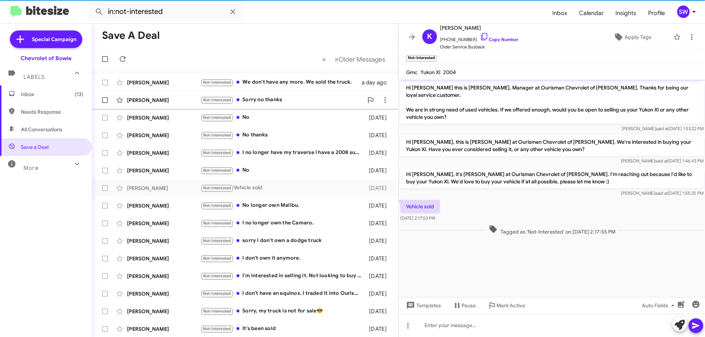
drag, startPoint x: 268, startPoint y: 79, endPoint x: 357, endPoint y: 102, distance: 91.7
click at [268, 79] on div "Not-Interested We don't have any more. We sold the truck." at bounding box center [280, 82] width 161 height 8
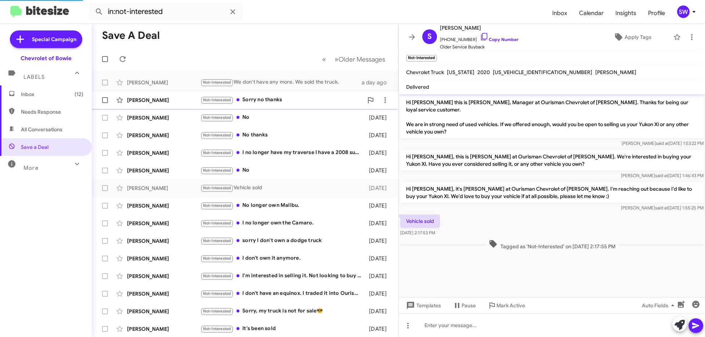
scroll to position [78, 0]
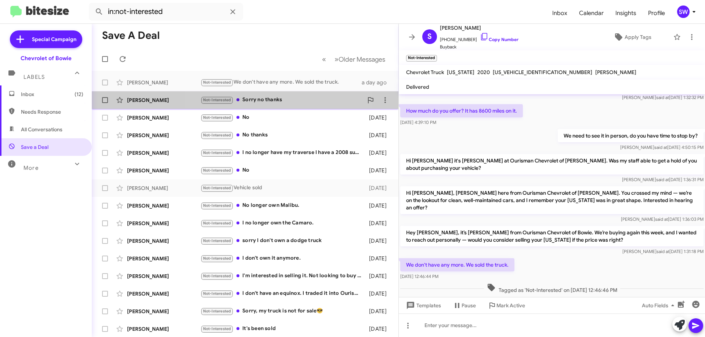
drag, startPoint x: 268, startPoint y: 99, endPoint x: 255, endPoint y: 126, distance: 29.7
click at [268, 99] on div "Not-Interested Sorry no thanks" at bounding box center [281, 100] width 163 height 8
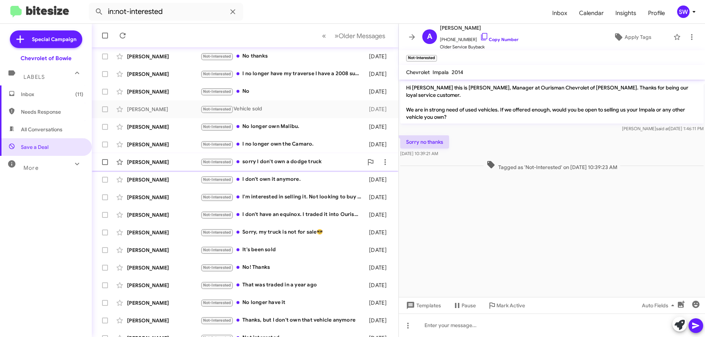
scroll to position [89, 0]
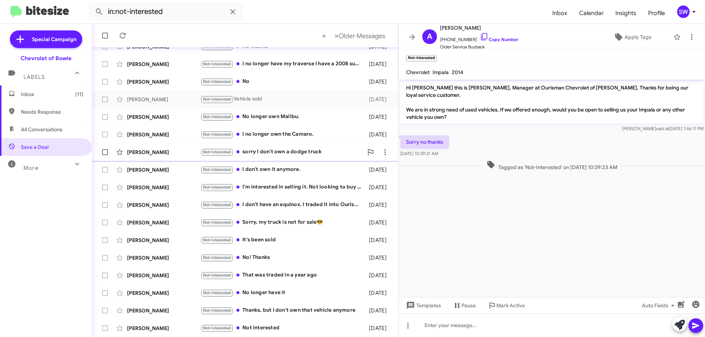
drag, startPoint x: 270, startPoint y: 154, endPoint x: 349, endPoint y: 148, distance: 79.2
click at [271, 153] on div "Not-Interested sorry I don't own a dodge truck" at bounding box center [281, 152] width 163 height 8
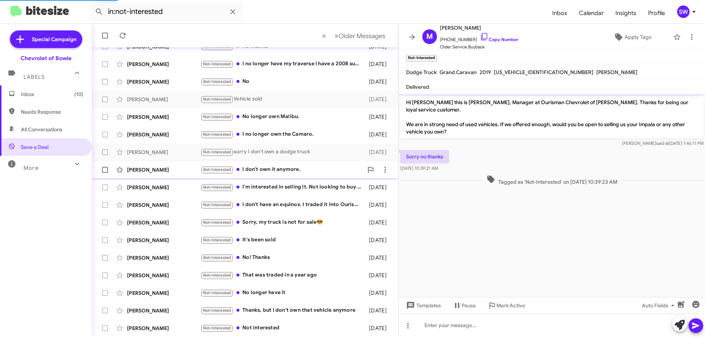
scroll to position [130, 0]
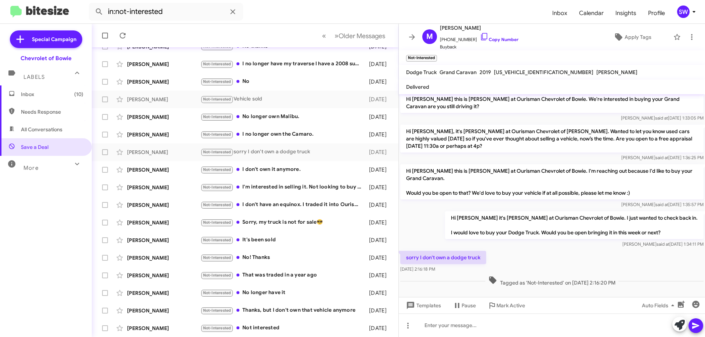
click at [35, 99] on span "Inbox (10)" at bounding box center [46, 95] width 92 height 18
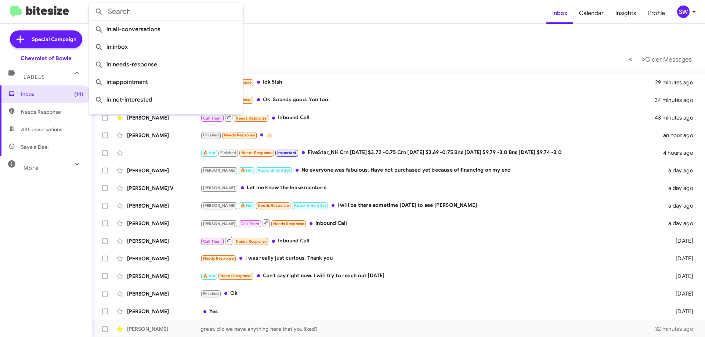
paste input "[PERSON_NAME]"
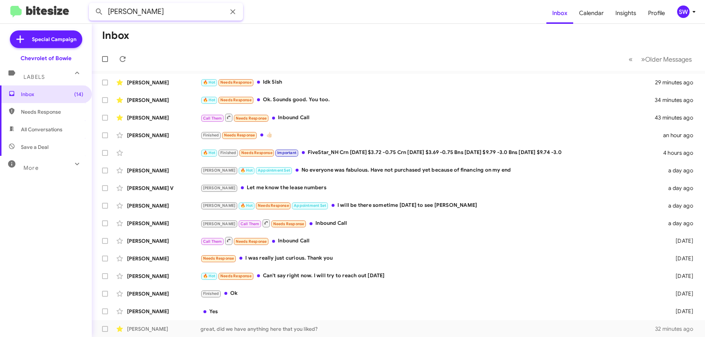
type input "[PERSON_NAME]"
click at [92, 4] on button at bounding box center [99, 11] width 15 height 15
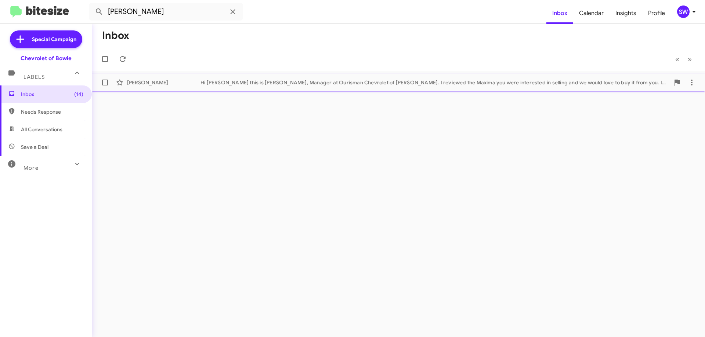
drag, startPoint x: 291, startPoint y: 85, endPoint x: 332, endPoint y: 81, distance: 40.6
click at [292, 84] on div "Hi [PERSON_NAME] this is [PERSON_NAME], Manager at Ourisman Chevrolet of [PERSO…" at bounding box center [434, 82] width 469 height 7
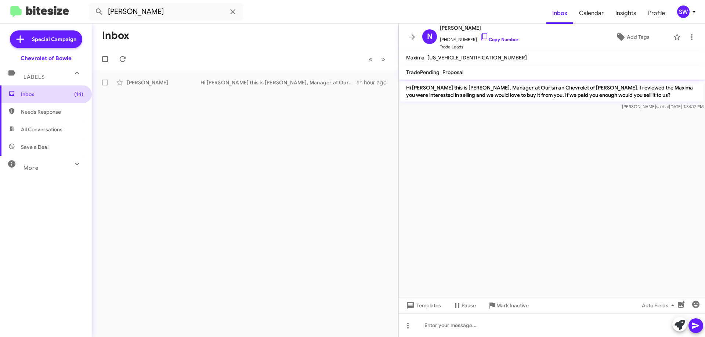
click at [25, 97] on span "Inbox (14)" at bounding box center [52, 94] width 62 height 7
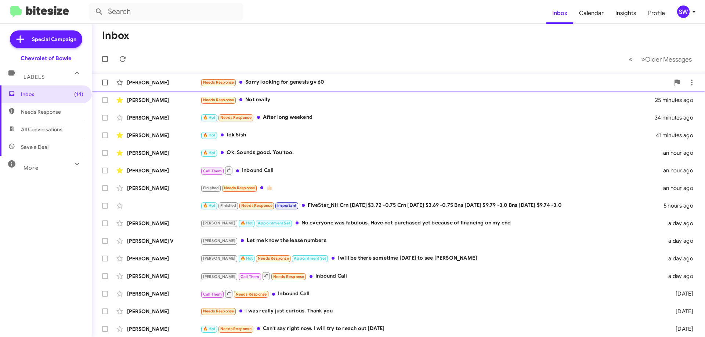
click at [268, 83] on div "Needs Response Sorry looking for genesis gv 60" at bounding box center [434, 82] width 469 height 8
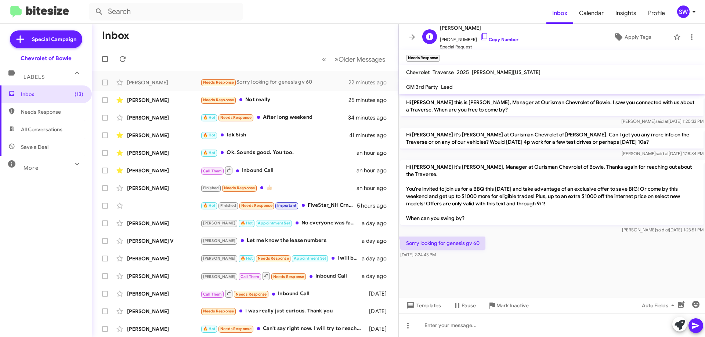
drag, startPoint x: 477, startPoint y: 35, endPoint x: 492, endPoint y: 47, distance: 19.0
click at [480, 35] on icon at bounding box center [484, 36] width 9 height 9
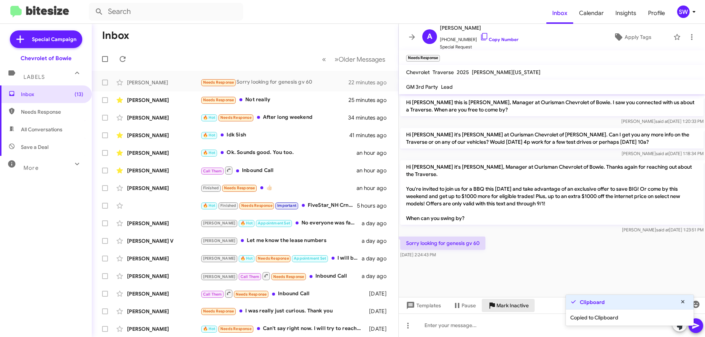
drag, startPoint x: 507, startPoint y: 305, endPoint x: 545, endPoint y: 289, distance: 40.6
click at [509, 300] on span "Mark Inactive" at bounding box center [512, 305] width 32 height 13
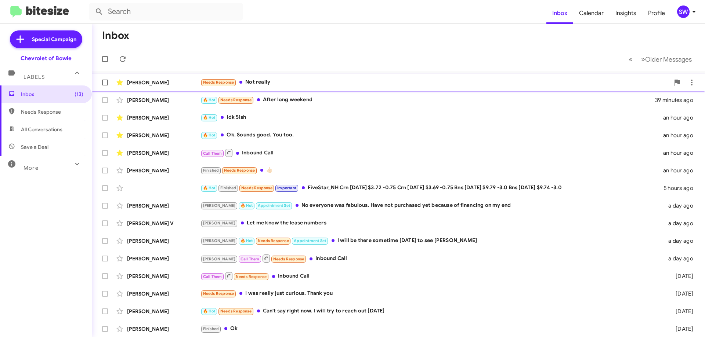
drag, startPoint x: 260, startPoint y: 82, endPoint x: 381, endPoint y: 75, distance: 120.6
click at [265, 81] on div "Needs Response Not really" at bounding box center [434, 82] width 469 height 8
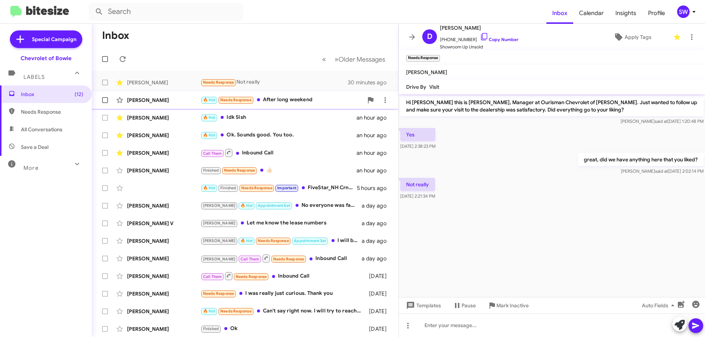
drag, startPoint x: 286, startPoint y: 99, endPoint x: 298, endPoint y: 101, distance: 12.2
click at [286, 100] on div "🔥 Hot Needs Response After long weekend" at bounding box center [281, 100] width 163 height 8
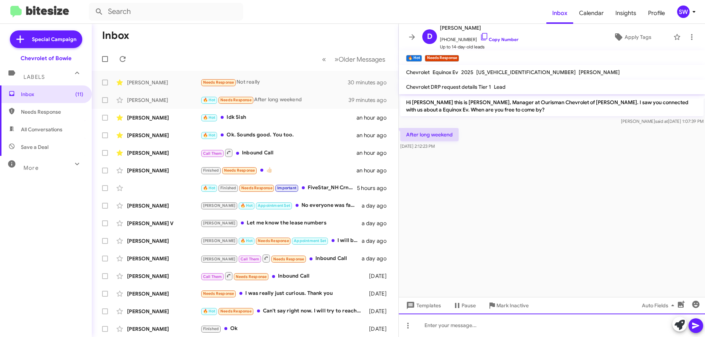
drag, startPoint x: 430, startPoint y: 321, endPoint x: 425, endPoint y: 327, distance: 7.9
click at [430, 321] on div at bounding box center [552, 325] width 306 height 23
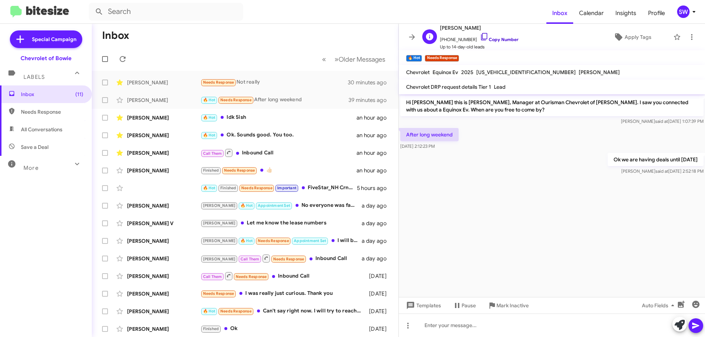
click at [480, 37] on icon at bounding box center [484, 36] width 9 height 9
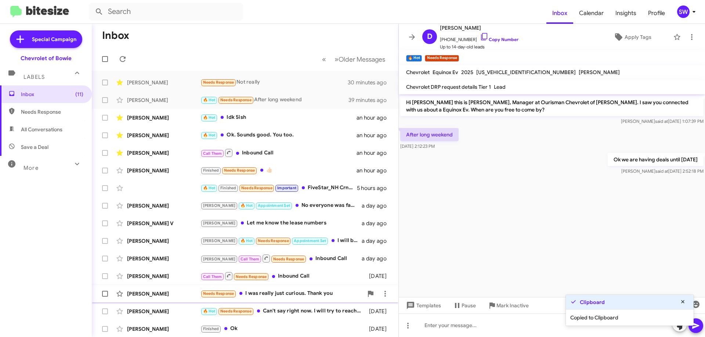
click at [509, 302] on span "Mark Inactive" at bounding box center [512, 305] width 32 height 13
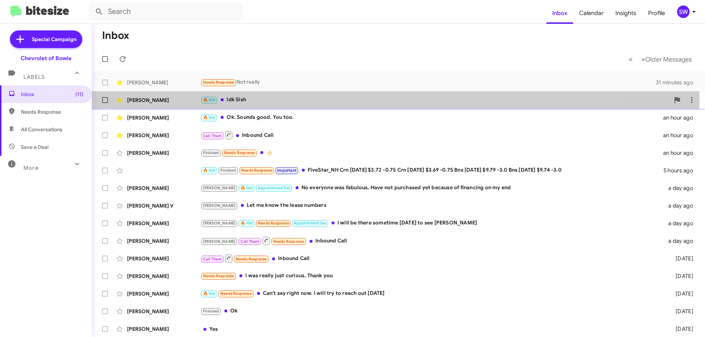
drag, startPoint x: 240, startPoint y: 100, endPoint x: 277, endPoint y: 105, distance: 37.4
click at [245, 100] on div "🔥 Hot Idk 5ish" at bounding box center [434, 100] width 469 height 8
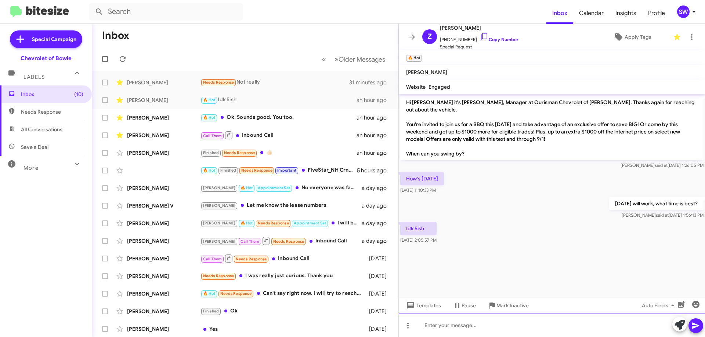
drag, startPoint x: 488, startPoint y: 325, endPoint x: 491, endPoint y: 320, distance: 6.4
click at [491, 324] on div at bounding box center [552, 325] width 306 height 23
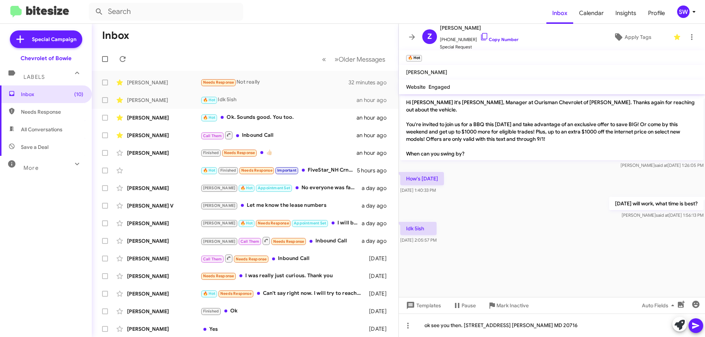
click at [688, 319] on div at bounding box center [687, 325] width 31 height 16
click at [695, 324] on icon at bounding box center [695, 326] width 9 height 9
click at [480, 35] on icon at bounding box center [484, 36] width 9 height 9
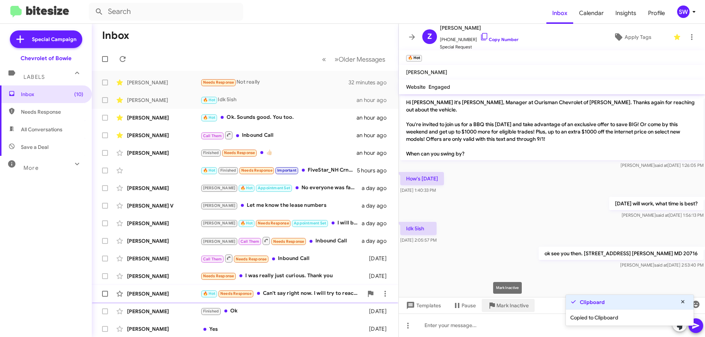
drag, startPoint x: 498, startPoint y: 305, endPoint x: 586, endPoint y: 289, distance: 89.1
click at [499, 304] on span "Mark Inactive" at bounding box center [512, 305] width 32 height 13
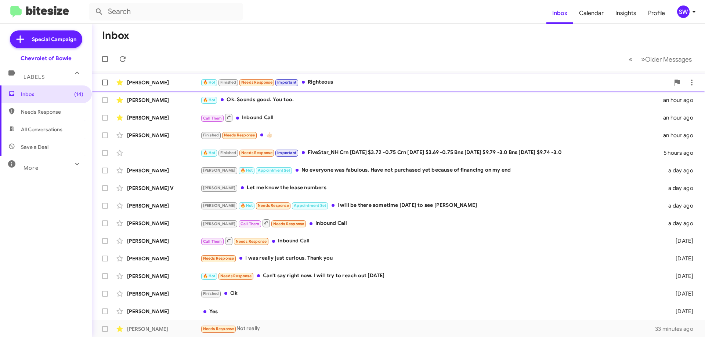
drag, startPoint x: 314, startPoint y: 85, endPoint x: 350, endPoint y: 78, distance: 36.3
click at [318, 80] on div "🔥 Hot Finished Needs Response Important Righteous" at bounding box center [434, 82] width 469 height 8
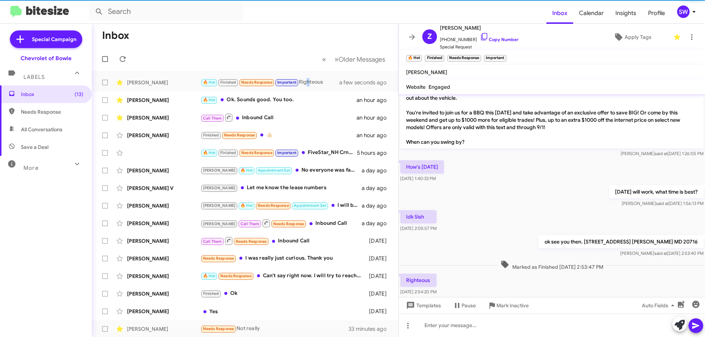
scroll to position [25, 0]
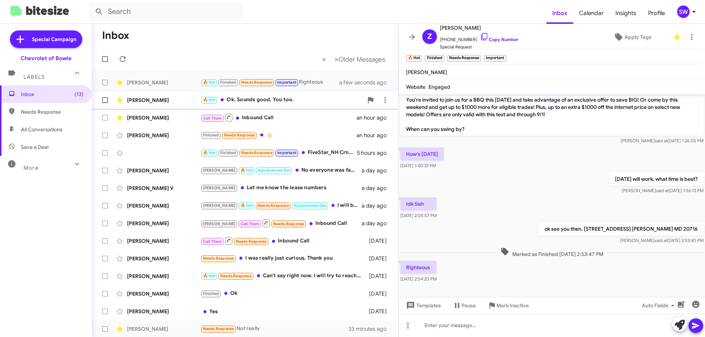
click at [252, 101] on div "🔥 Hot Ok. Sounds good. You too." at bounding box center [281, 100] width 163 height 8
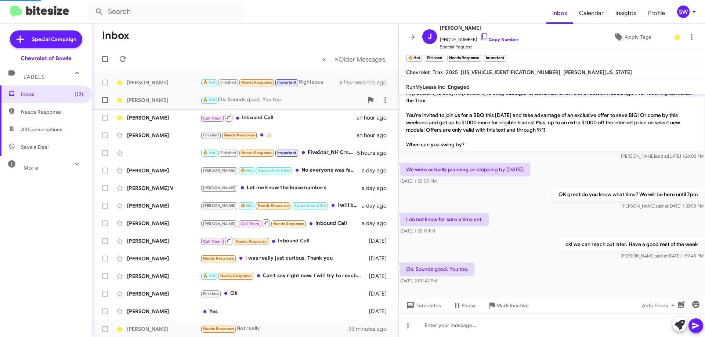
scroll to position [9, 0]
click at [278, 133] on div "Finished Needs Response 👍🏻" at bounding box center [281, 135] width 163 height 8
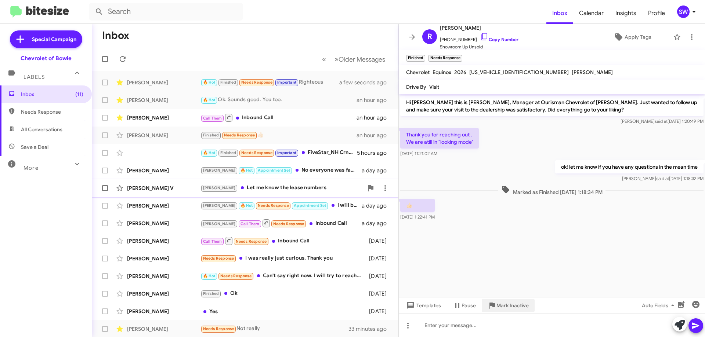
drag, startPoint x: 504, startPoint y: 305, endPoint x: 420, endPoint y: 192, distance: 141.6
click at [504, 304] on span "Mark Inactive" at bounding box center [512, 305] width 32 height 13
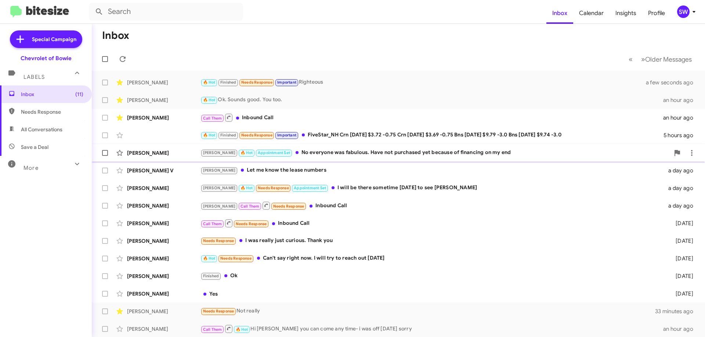
click at [298, 154] on div "[PERSON_NAME] 🔥 Hot Appointment Set No everyone was fabulous. Have not purchase…" at bounding box center [434, 153] width 469 height 8
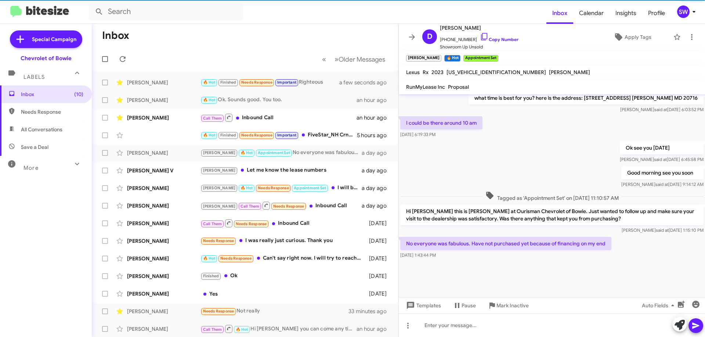
scroll to position [619, 0]
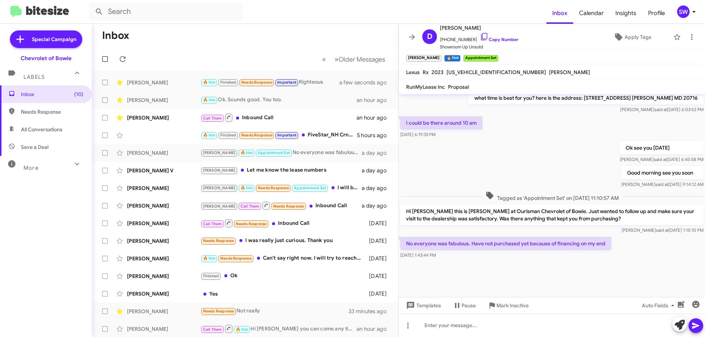
drag, startPoint x: 479, startPoint y: 35, endPoint x: 536, endPoint y: 64, distance: 63.2
click at [480, 36] on icon at bounding box center [484, 36] width 9 height 9
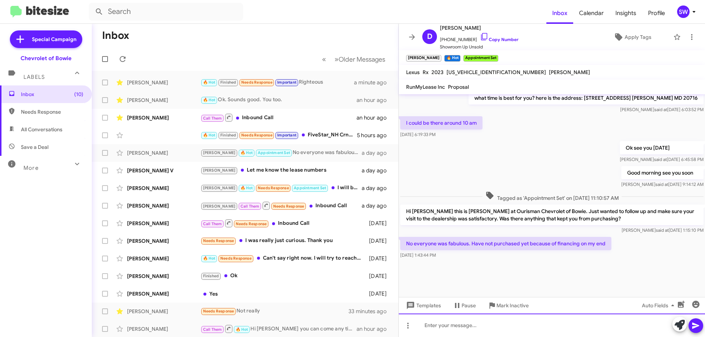
drag, startPoint x: 473, startPoint y: 326, endPoint x: 463, endPoint y: 330, distance: 9.9
click at [471, 327] on div at bounding box center [552, 325] width 306 height 23
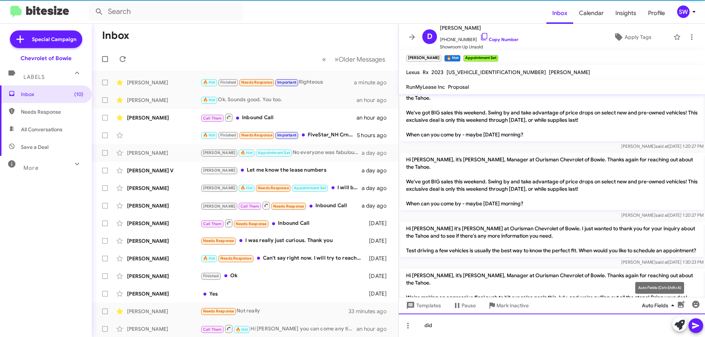
scroll to position [0, 0]
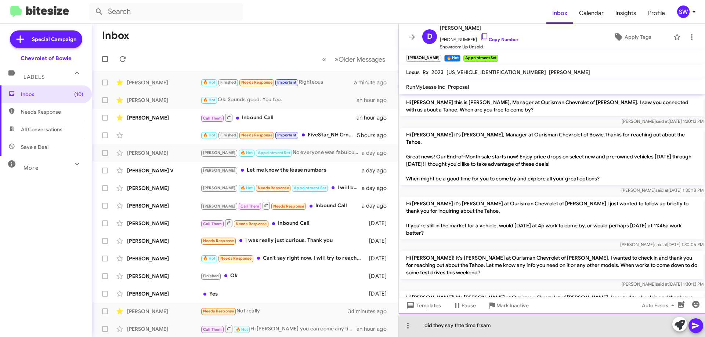
drag, startPoint x: 497, startPoint y: 326, endPoint x: 416, endPoint y: 317, distance: 81.6
click at [415, 319] on div "did they say thte time frsam" at bounding box center [552, 325] width 306 height 23
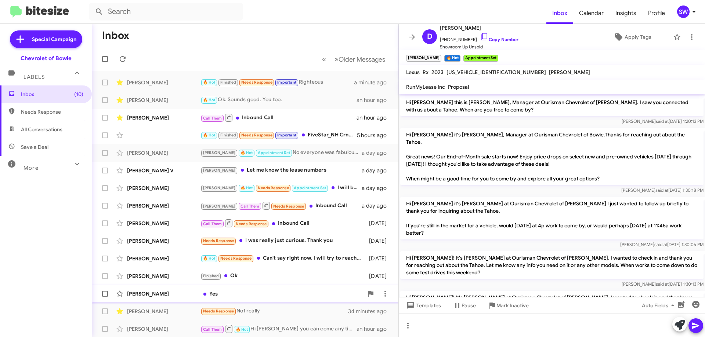
drag, startPoint x: 498, startPoint y: 305, endPoint x: 510, endPoint y: 301, distance: 12.3
click at [499, 303] on span "Mark Inactive" at bounding box center [512, 305] width 32 height 13
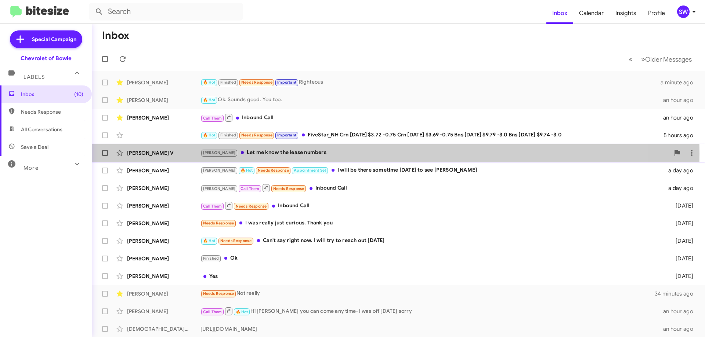
drag, startPoint x: 254, startPoint y: 154, endPoint x: 293, endPoint y: 148, distance: 39.1
click at [273, 148] on div "[PERSON_NAME] V [PERSON_NAME] Let me know the lease numbers a day ago" at bounding box center [398, 153] width 601 height 15
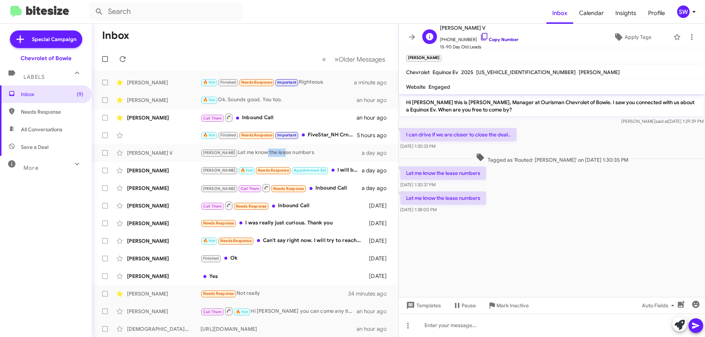
click at [480, 37] on icon at bounding box center [484, 36] width 9 height 9
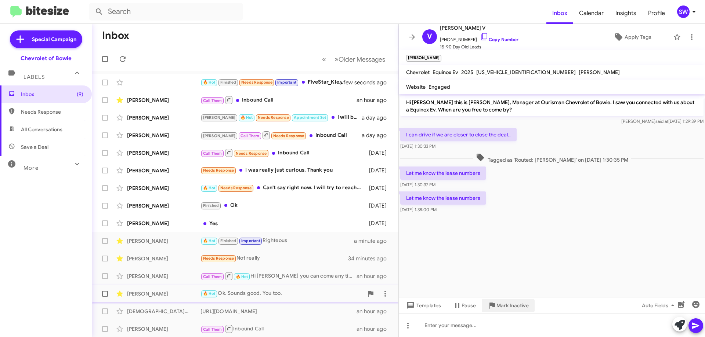
drag, startPoint x: 496, startPoint y: 309, endPoint x: 499, endPoint y: 296, distance: 12.8
click at [497, 307] on span "Mark Inactive" at bounding box center [508, 305] width 41 height 13
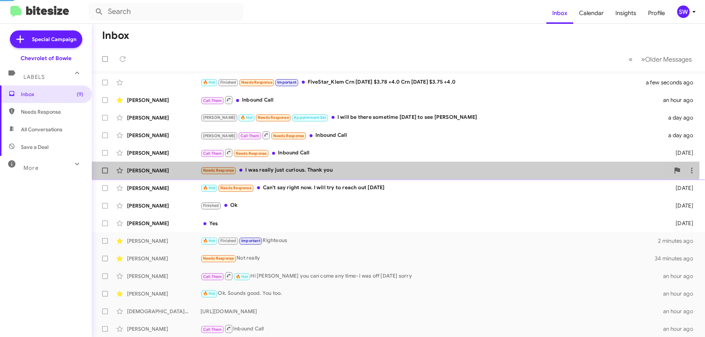
drag, startPoint x: 262, startPoint y: 168, endPoint x: 316, endPoint y: 166, distance: 53.6
click at [268, 167] on div "Needs Response I was really just curious. Thank you" at bounding box center [434, 170] width 469 height 8
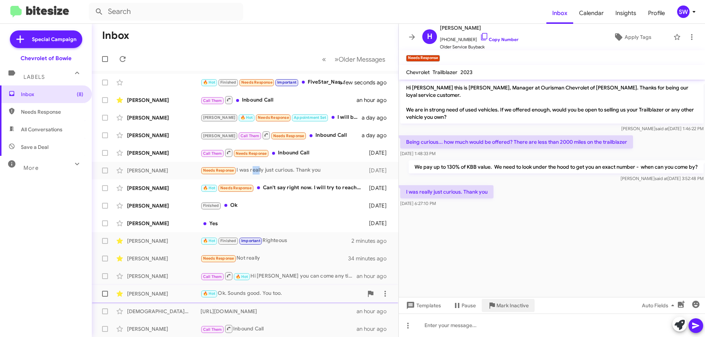
drag, startPoint x: 499, startPoint y: 307, endPoint x: 507, endPoint y: 295, distance: 14.9
click at [499, 305] on span "Mark Inactive" at bounding box center [512, 305] width 32 height 13
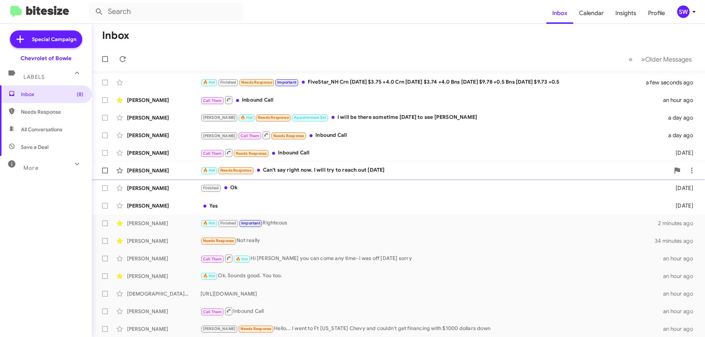
drag, startPoint x: 283, startPoint y: 168, endPoint x: 373, endPoint y: 163, distance: 90.1
click at [290, 167] on div "🔥 Hot Needs Response Can't say right now. I will try to reach out [DATE]" at bounding box center [434, 170] width 469 height 8
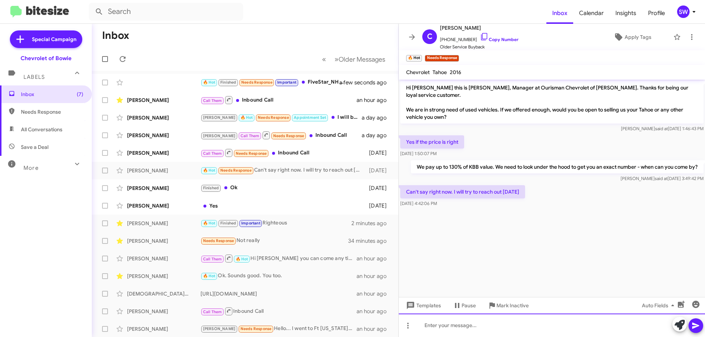
drag, startPoint x: 457, startPoint y: 323, endPoint x: 448, endPoint y: 333, distance: 13.8
click at [455, 326] on div at bounding box center [552, 325] width 306 height 23
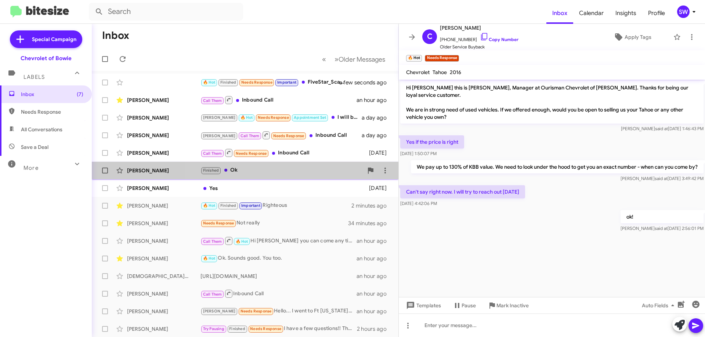
click at [258, 168] on div "Finished Ok" at bounding box center [281, 170] width 163 height 8
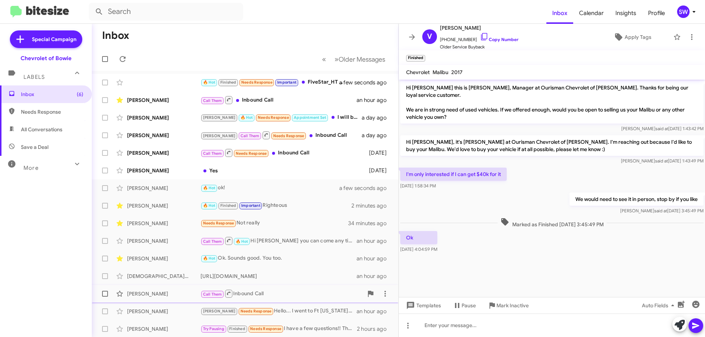
click at [501, 300] on span "Mark Inactive" at bounding box center [512, 305] width 32 height 13
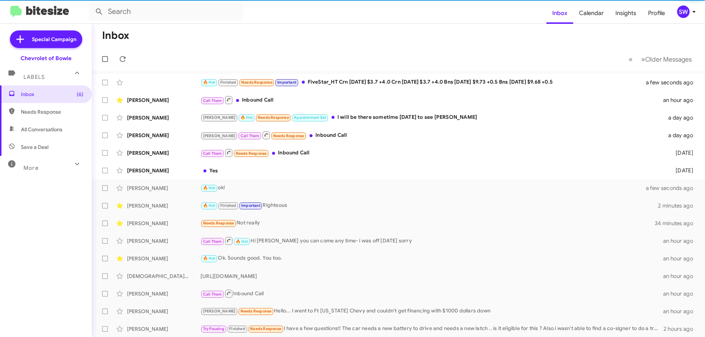
drag, startPoint x: 228, startPoint y: 167, endPoint x: 393, endPoint y: 166, distance: 165.6
click at [234, 166] on div "[PERSON_NAME] Yes [DATE]" at bounding box center [398, 170] width 601 height 15
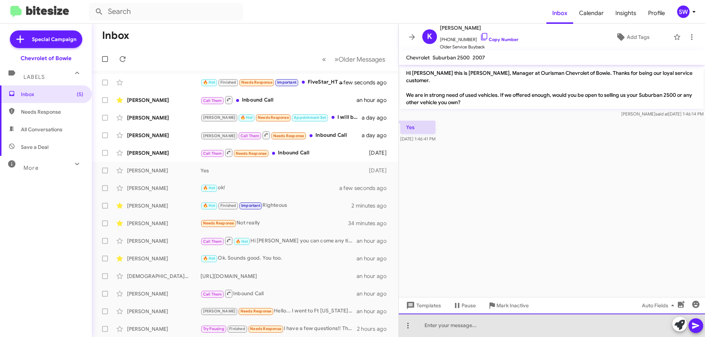
drag, startPoint x: 459, startPoint y: 325, endPoint x: 446, endPoint y: 333, distance: 14.6
click at [457, 325] on div at bounding box center [552, 325] width 306 height 23
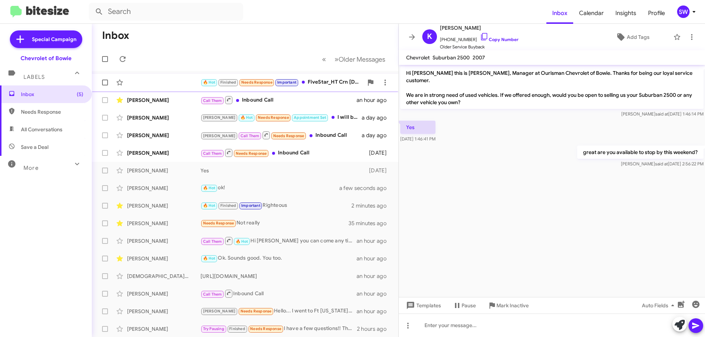
click at [311, 81] on div "🔥 Hot Finished Needs Response Important FiveStar_HT Crn [DATE] $3.7 +4.0 Crn [D…" at bounding box center [281, 82] width 163 height 8
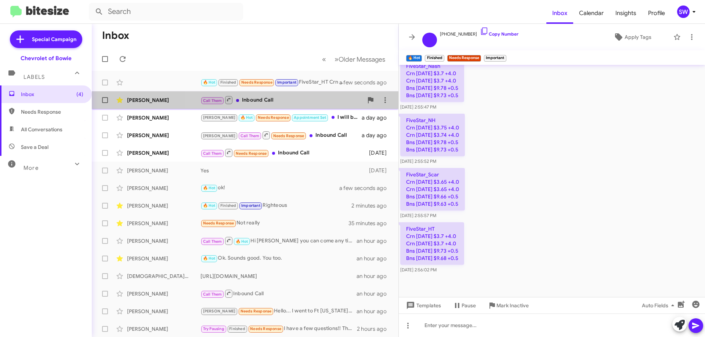
drag, startPoint x: 260, startPoint y: 98, endPoint x: 320, endPoint y: 99, distance: 60.6
click at [261, 98] on div "Call Them Inbound Call" at bounding box center [281, 99] width 163 height 9
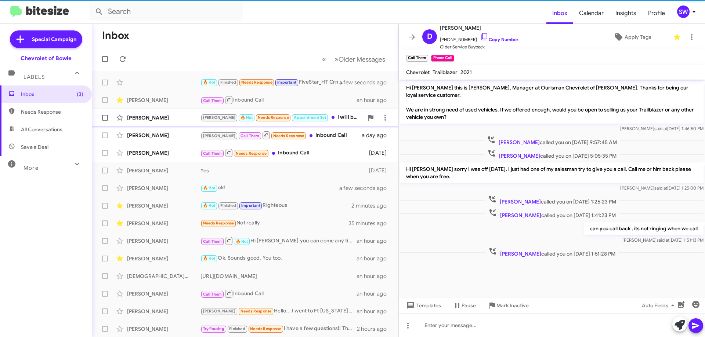
drag, startPoint x: 320, startPoint y: 117, endPoint x: 343, endPoint y: 119, distance: 23.2
click at [322, 116] on div "[PERSON_NAME] 🔥 Hot Needs Response Appointment Set I will be there sometime [DA…" at bounding box center [281, 117] width 163 height 8
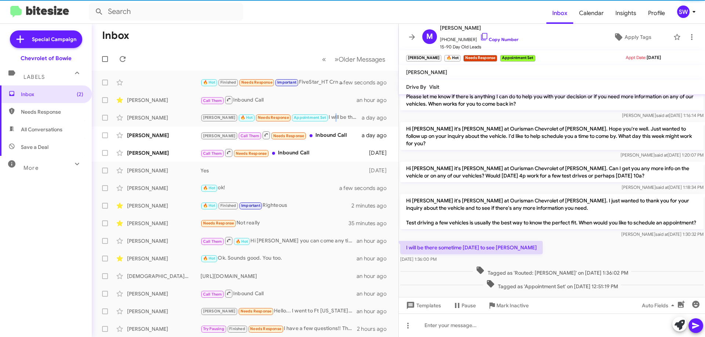
scroll to position [223, 0]
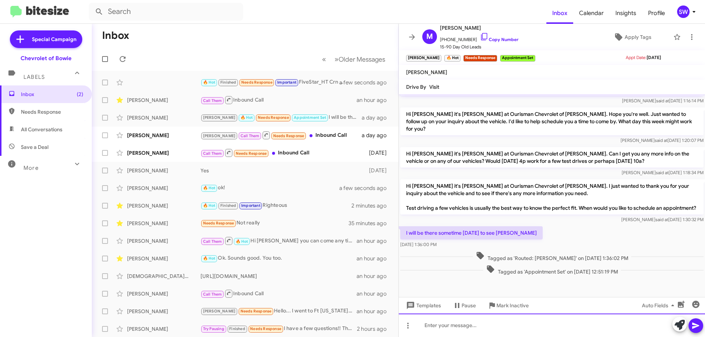
drag, startPoint x: 463, startPoint y: 325, endPoint x: 457, endPoint y: 325, distance: 5.2
click at [463, 323] on div at bounding box center [552, 325] width 306 height 23
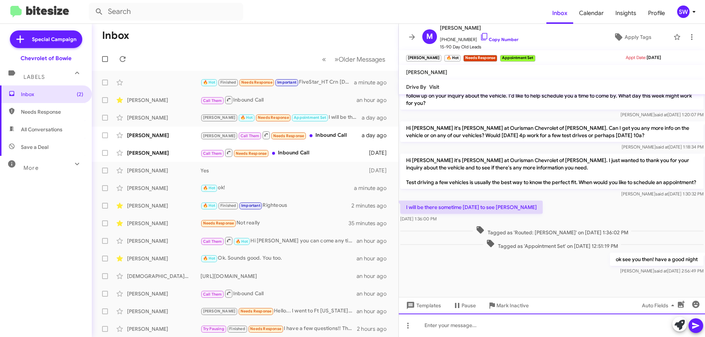
scroll to position [250, 0]
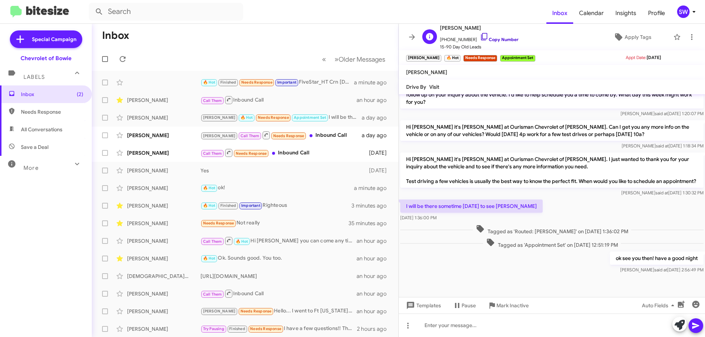
click at [481, 37] on icon at bounding box center [484, 36] width 6 height 7
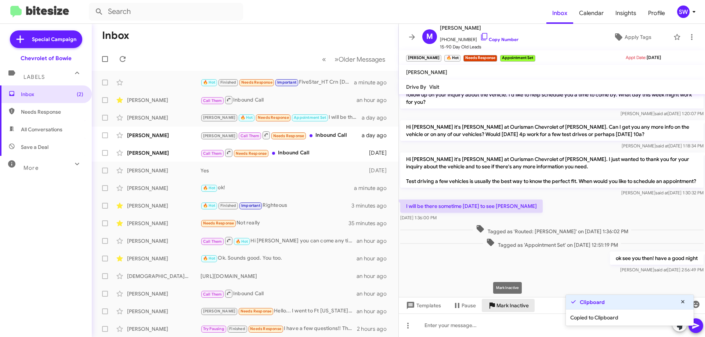
click at [502, 303] on span "Mark Inactive" at bounding box center [512, 305] width 32 height 13
